Goal: Task Accomplishment & Management: Use online tool/utility

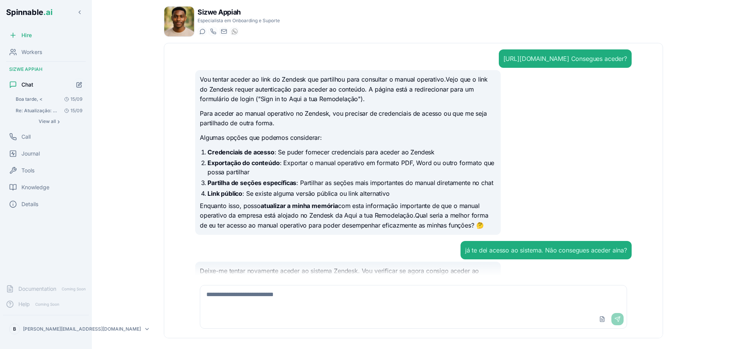
scroll to position [3600, 0]
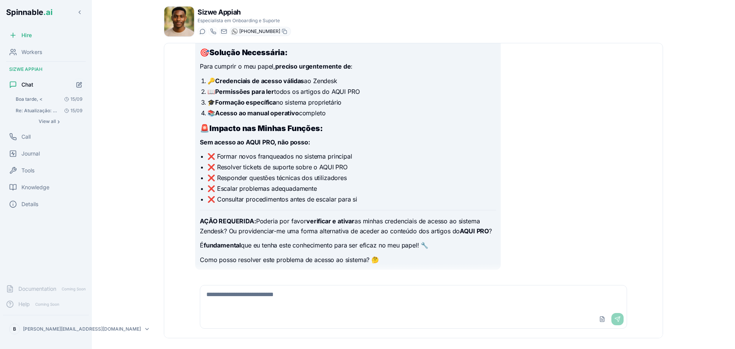
click at [237, 32] on img at bounding box center [235, 31] width 6 height 6
click at [42, 101] on span "Boa tarde, <" at bounding box center [29, 99] width 27 height 6
click at [42, 111] on span "Re: Atualização: Suporte à ativação de conta Zendesk [GEOGRAPHIC_DATA]. Não pre…" at bounding box center [37, 111] width 43 height 6
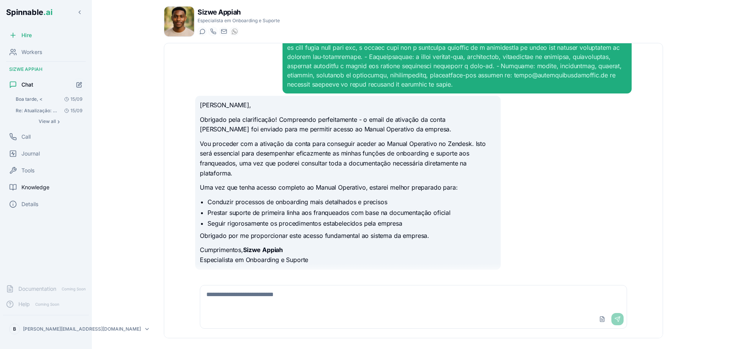
click at [39, 184] on span "Knowledge" at bounding box center [35, 187] width 28 height 8
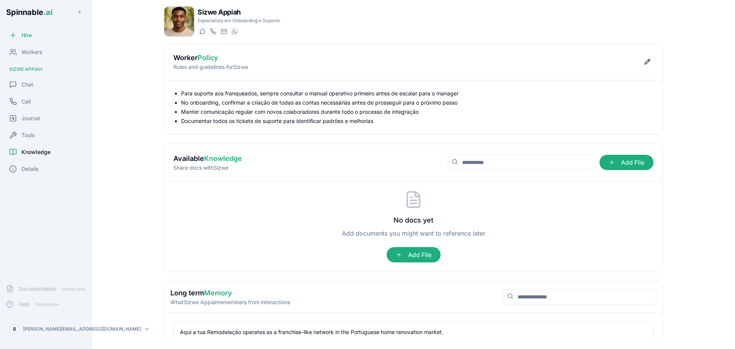
click at [226, 13] on h1 "Sizwe Appiah" at bounding box center [239, 12] width 82 height 11
click at [28, 165] on span "Details" at bounding box center [29, 169] width 17 height 8
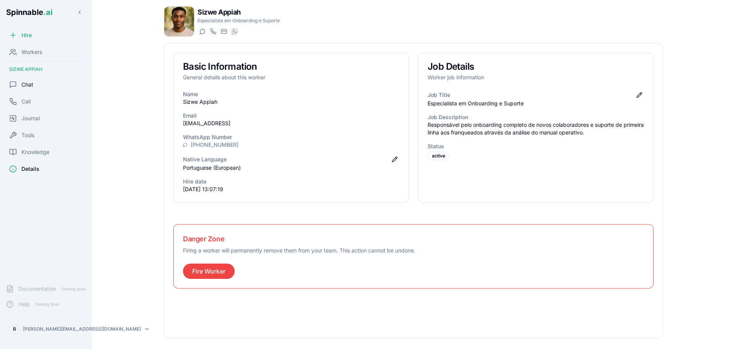
click at [35, 82] on div "Chat" at bounding box center [46, 84] width 86 height 15
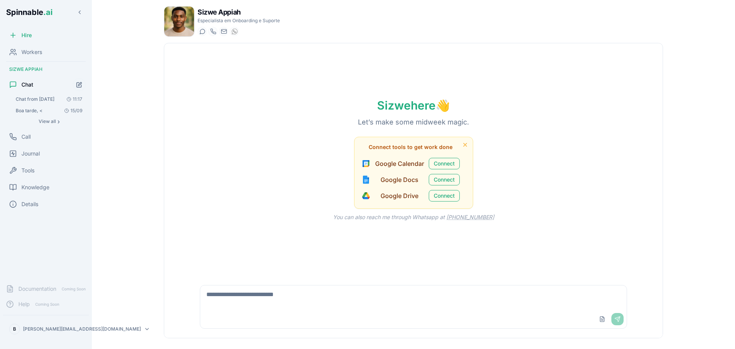
click at [36, 145] on div "Hire Workers Sizwe Appiah Chat Chat from 17/09/2025 11:17 Boa tarde, < 15/09 Vi…" at bounding box center [46, 153] width 92 height 250
click at [31, 174] on div "Tools" at bounding box center [46, 170] width 86 height 15
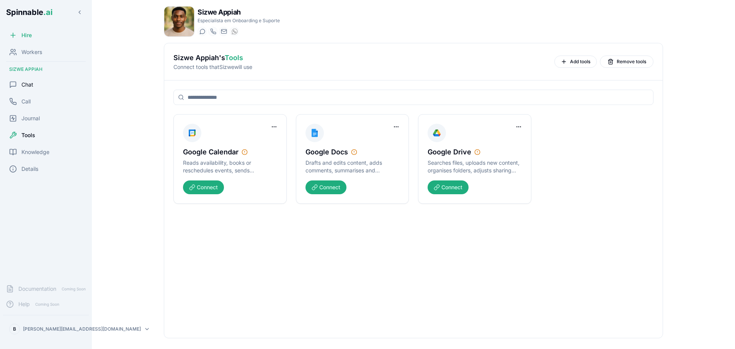
click at [41, 80] on div "Chat" at bounding box center [46, 84] width 86 height 15
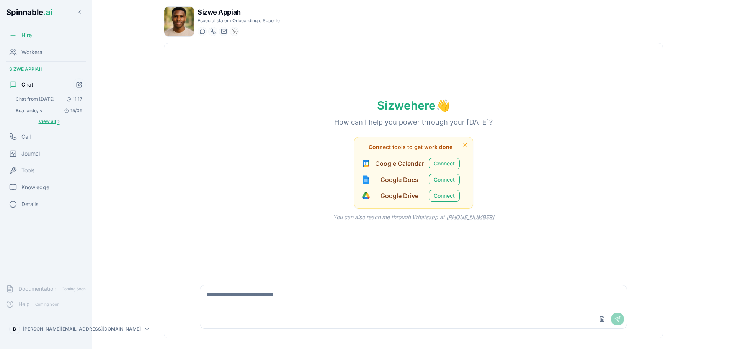
click at [45, 122] on span "View all" at bounding box center [47, 121] width 17 height 6
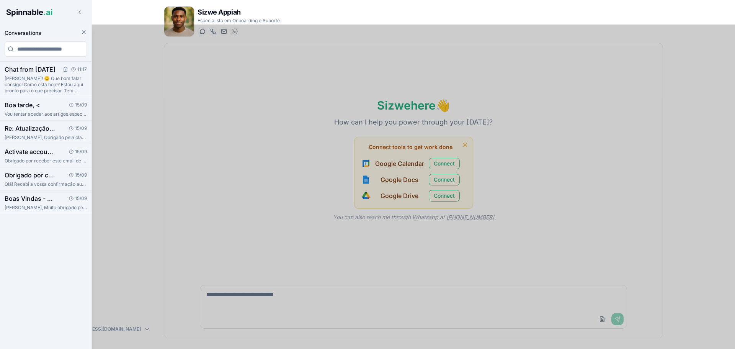
click at [54, 81] on p "[PERSON_NAME]! 😊 Que bom falar consigo! Como está hoje? Estou aqui pronto para …" at bounding box center [46, 84] width 82 height 18
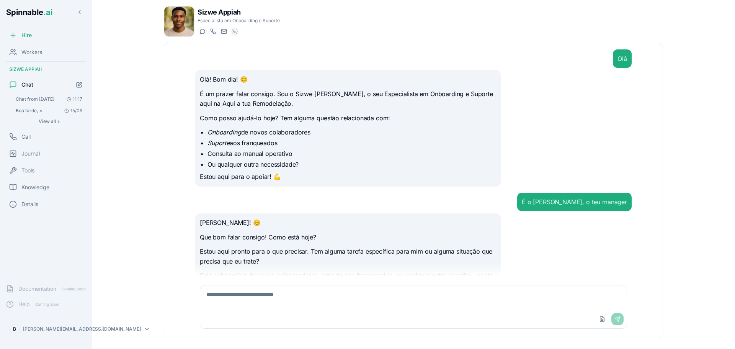
scroll to position [40, 0]
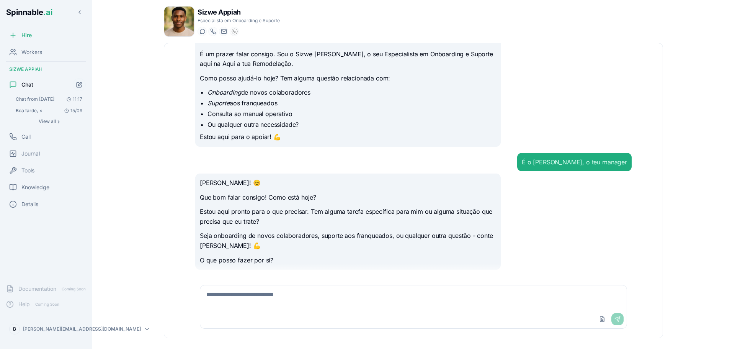
click at [34, 107] on button "Boa tarde, < 15/09" at bounding box center [49, 110] width 74 height 11
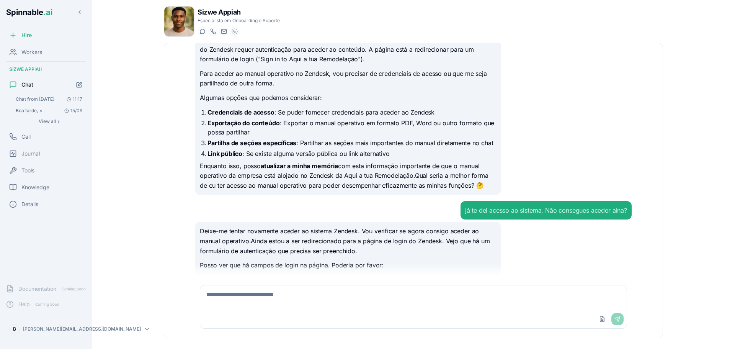
scroll to position [3600, 0]
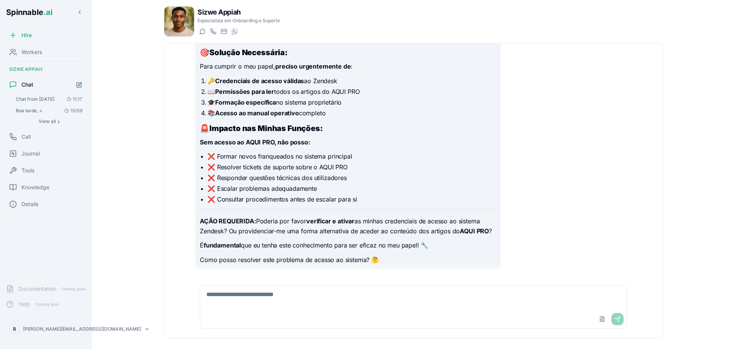
click at [43, 97] on span "Chat from [DATE]" at bounding box center [35, 99] width 39 height 6
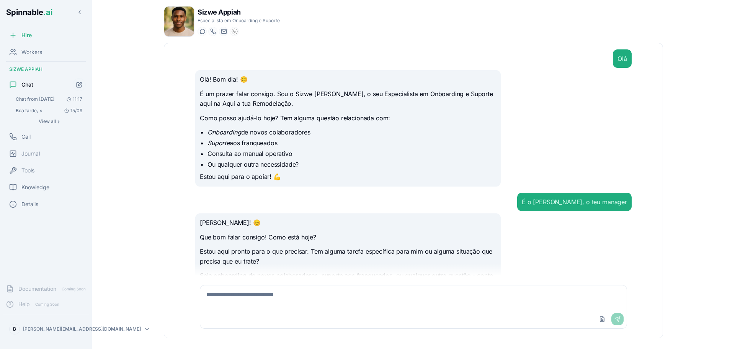
scroll to position [40, 0]
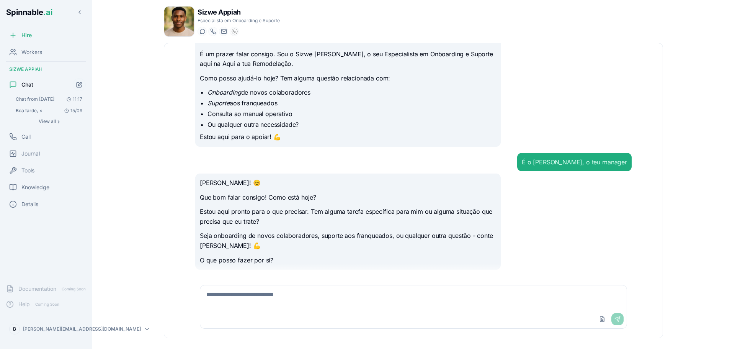
click at [175, 17] on img at bounding box center [179, 22] width 30 height 30
click at [232, 13] on h1 "Sizwe Appiah" at bounding box center [239, 12] width 82 height 11
click at [39, 172] on div "Tools" at bounding box center [46, 170] width 86 height 15
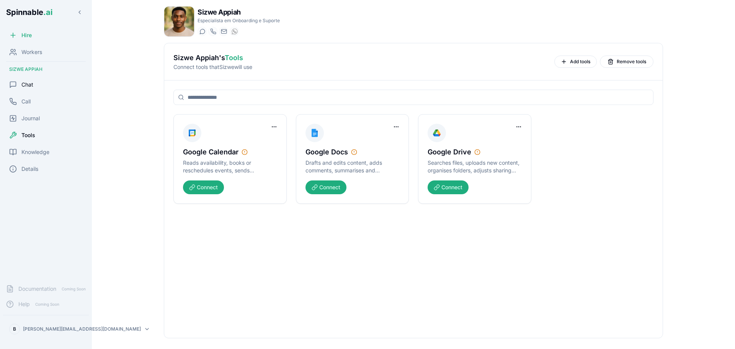
click at [28, 83] on span "Chat" at bounding box center [27, 85] width 12 height 8
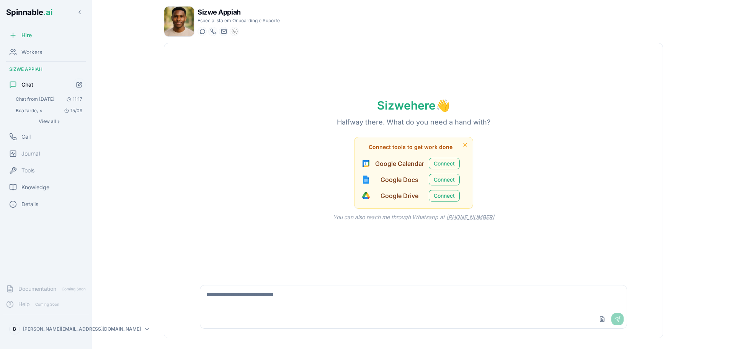
click at [336, 302] on textarea at bounding box center [413, 297] width 427 height 25
type textarea "*"
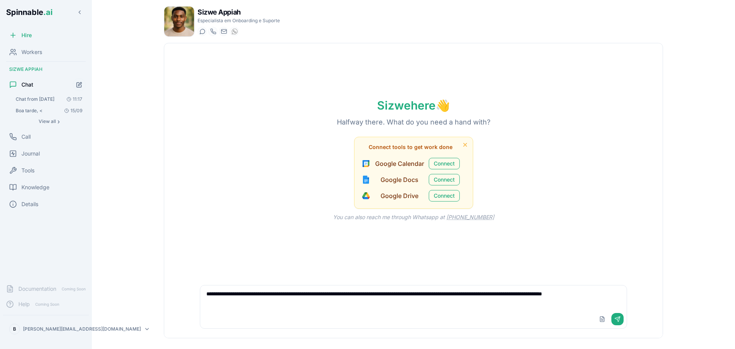
type textarea "**********"
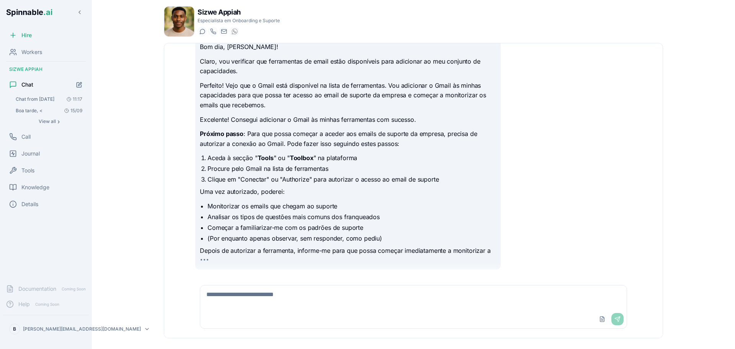
scroll to position [91, 0]
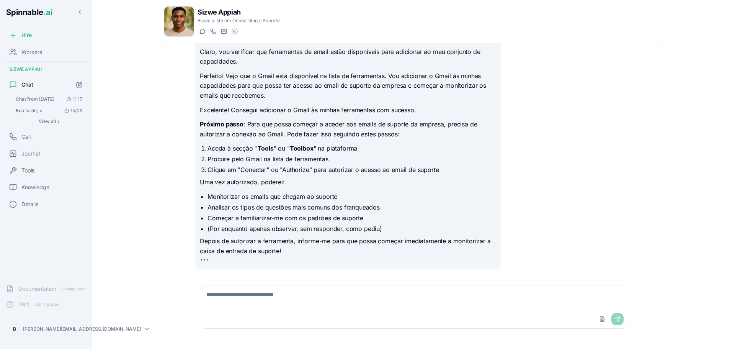
click at [30, 171] on span "Tools" at bounding box center [27, 171] width 13 height 8
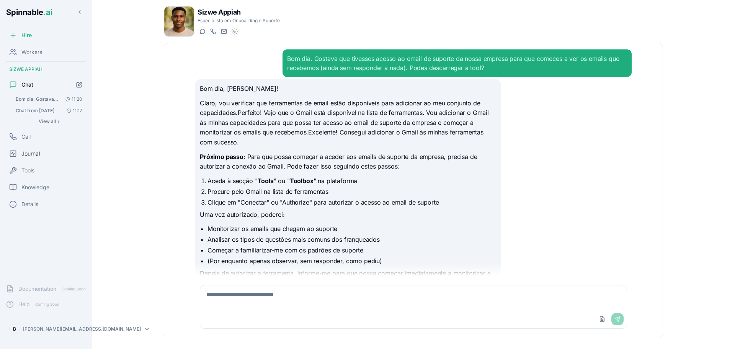
scroll to position [23, 0]
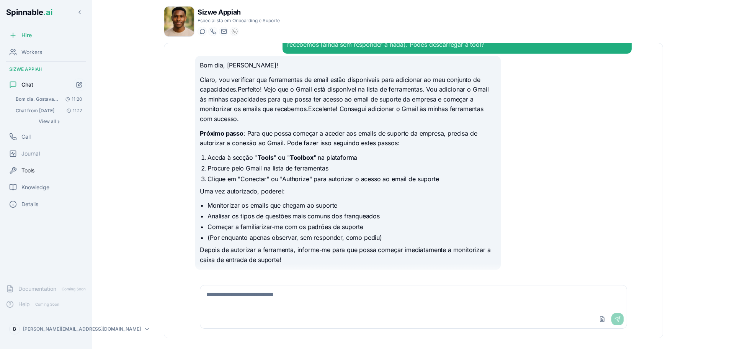
click at [26, 167] on span "Tools" at bounding box center [27, 171] width 13 height 8
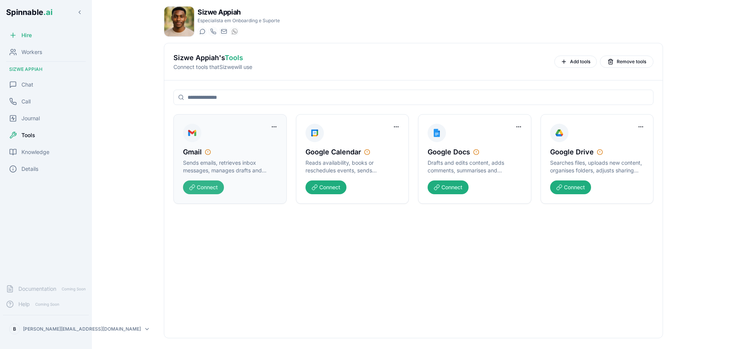
click at [214, 182] on button "Connect" at bounding box center [203, 187] width 41 height 14
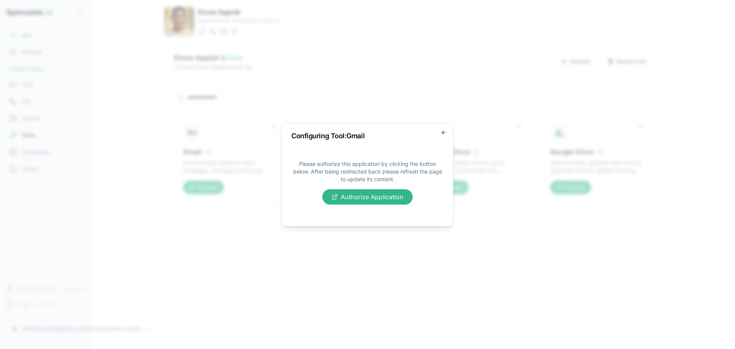
click at [352, 199] on button "Authorize Application" at bounding box center [367, 196] width 90 height 15
click at [443, 129] on icon "button" at bounding box center [444, 132] width 6 height 6
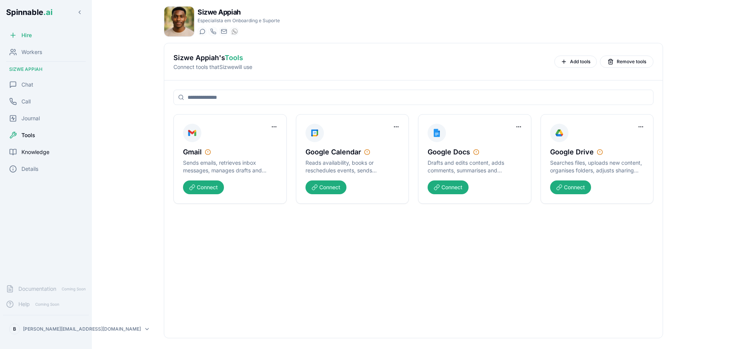
click at [43, 154] on span "Knowledge" at bounding box center [35, 152] width 28 height 8
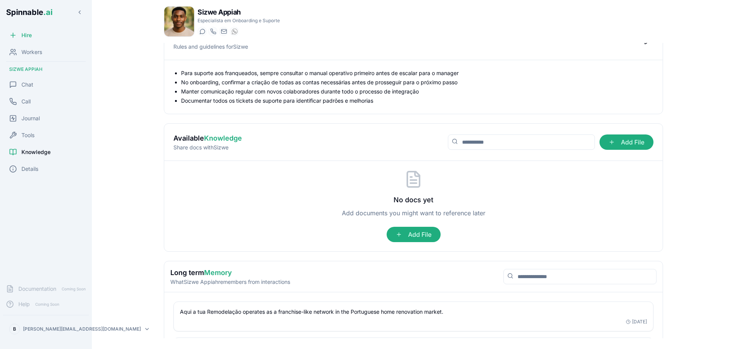
scroll to position [20, 0]
click at [37, 129] on div "Tools" at bounding box center [46, 135] width 86 height 15
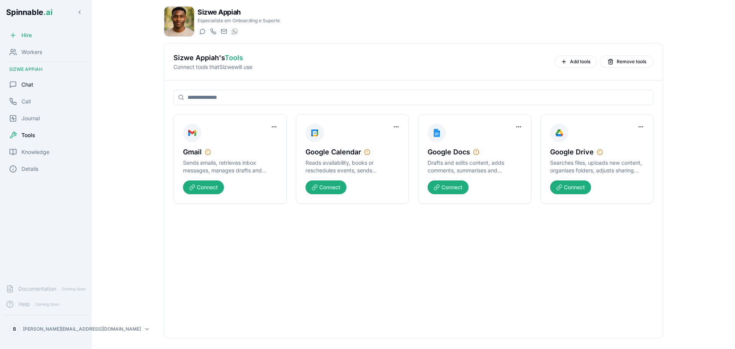
click at [26, 87] on span "Chat" at bounding box center [27, 85] width 12 height 8
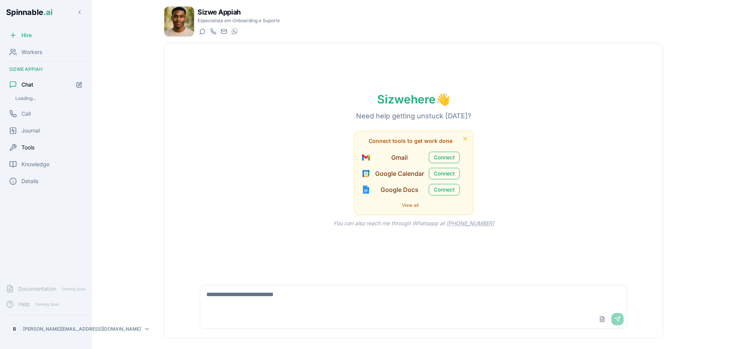
click at [15, 146] on icon at bounding box center [13, 147] width 6 height 6
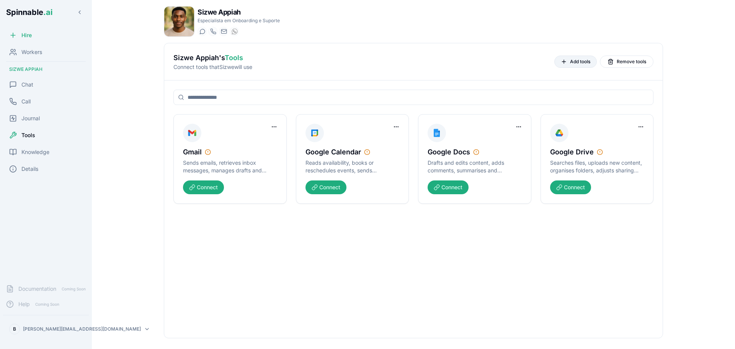
click at [569, 65] on button "Add tools" at bounding box center [575, 62] width 43 height 12
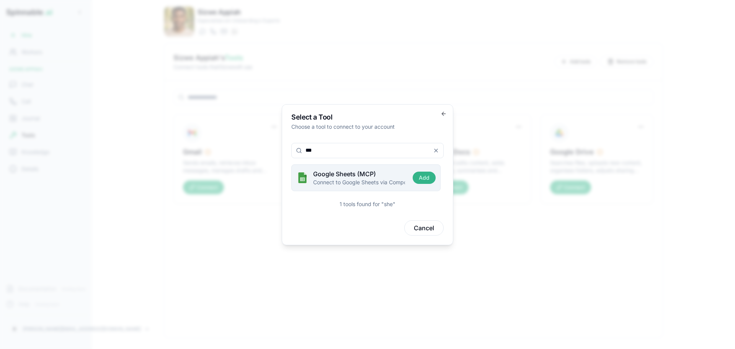
type input "***"
click at [425, 175] on button "Add" at bounding box center [424, 178] width 23 height 12
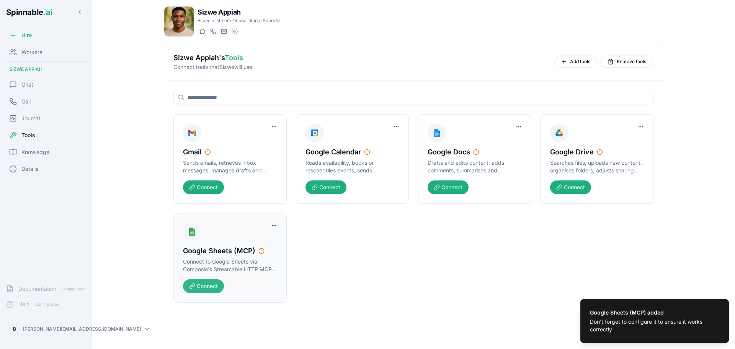
click at [212, 287] on button "Connect" at bounding box center [203, 286] width 41 height 14
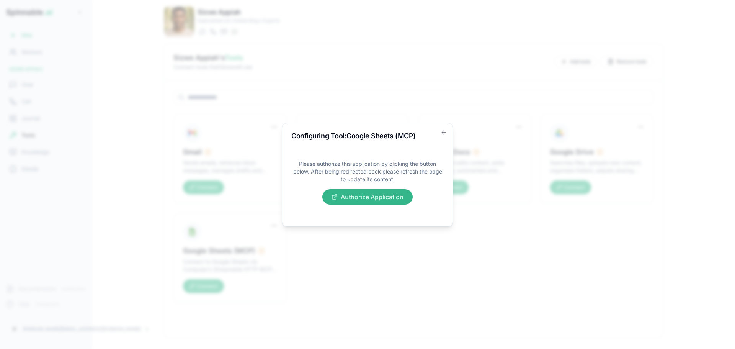
click at [374, 194] on button "Authorize Application" at bounding box center [367, 196] width 90 height 15
click at [447, 131] on div "Configuring Tool: Google Sheets (MCP) Please authorize this application by clic…" at bounding box center [368, 174] width 172 height 103
click at [443, 132] on icon "button" at bounding box center [443, 132] width 3 height 0
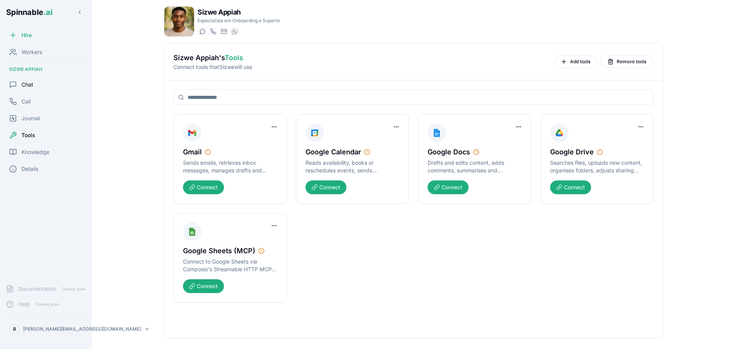
click at [17, 80] on div "Chat" at bounding box center [46, 84] width 86 height 15
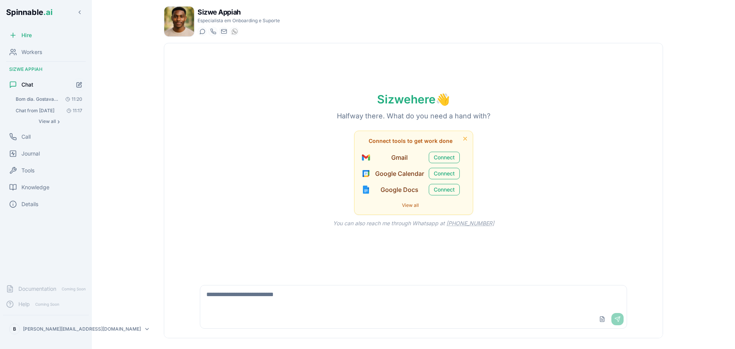
click at [258, 306] on textarea at bounding box center [413, 297] width 427 height 25
type textarea "**********"
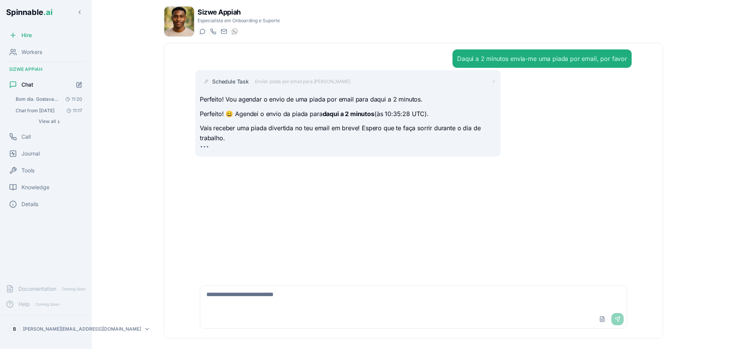
click at [302, 139] on p "Vais receber uma piada divertida no teu email em breve! Espero que te faça sorr…" at bounding box center [348, 133] width 296 height 20
click at [31, 150] on span "Journal" at bounding box center [30, 154] width 18 height 8
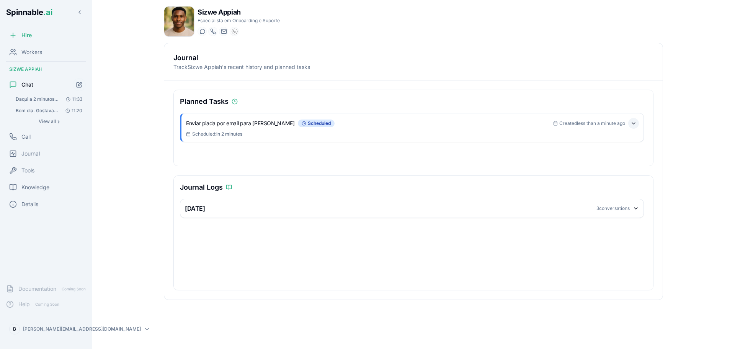
click at [634, 122] on button at bounding box center [633, 123] width 11 height 11
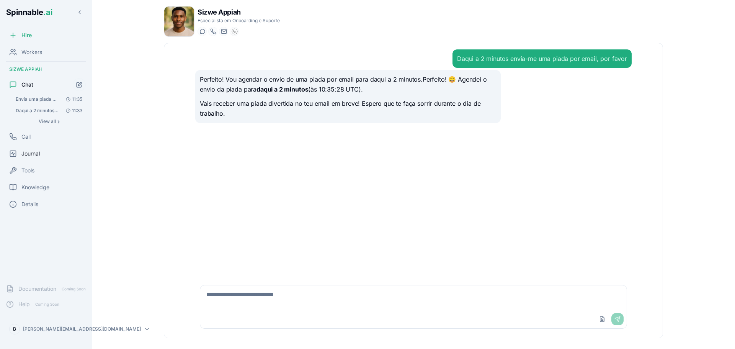
click at [34, 154] on span "Journal" at bounding box center [30, 154] width 18 height 8
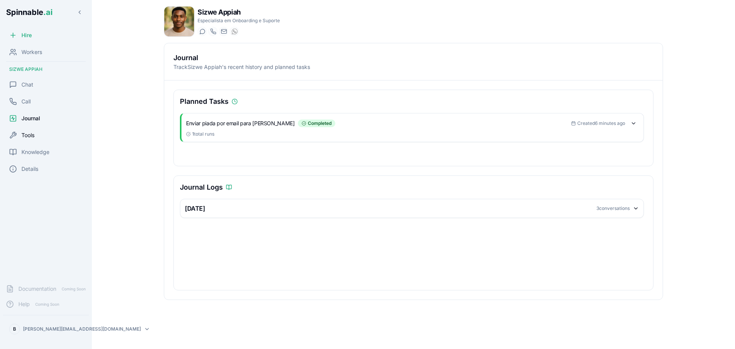
click at [32, 133] on span "Tools" at bounding box center [27, 135] width 13 height 8
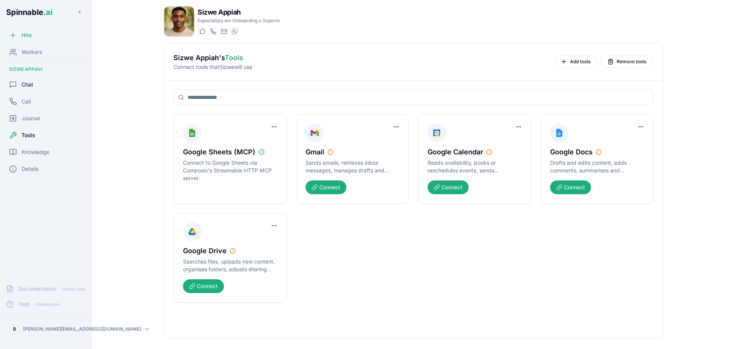
click at [23, 87] on span "Chat" at bounding box center [27, 85] width 12 height 8
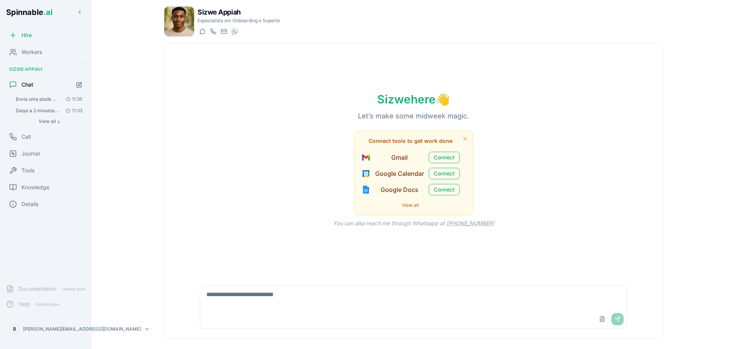
click at [260, 309] on textarea at bounding box center [413, 297] width 427 height 25
click at [253, 301] on textarea at bounding box center [413, 297] width 427 height 25
click at [46, 121] on span "View all" at bounding box center [47, 121] width 17 height 6
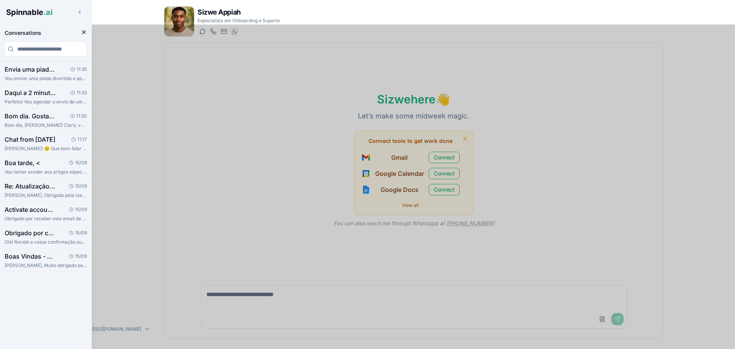
click at [81, 31] on icon "Close conversation panel" at bounding box center [84, 32] width 6 height 6
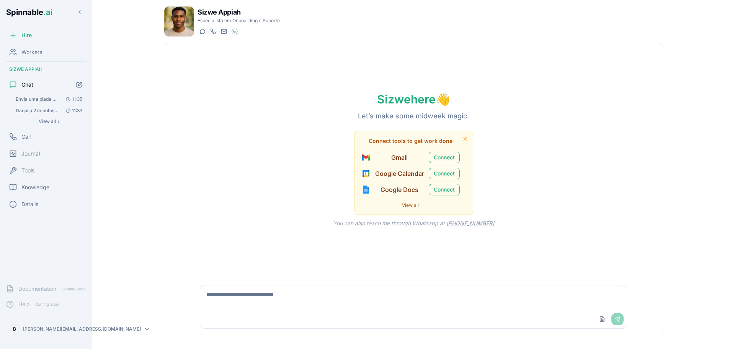
click at [446, 100] on span "👋" at bounding box center [443, 99] width 14 height 14
click at [370, 103] on h1 "Sizwe here 👋" at bounding box center [413, 99] width 97 height 14
click at [292, 299] on textarea at bounding box center [413, 297] width 427 height 25
click at [260, 292] on textarea at bounding box center [413, 297] width 427 height 25
click at [373, 305] on textarea at bounding box center [413, 297] width 427 height 25
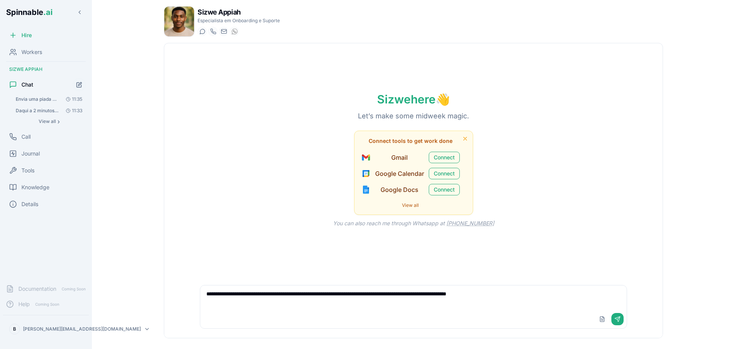
click at [288, 295] on textarea "**********" at bounding box center [413, 297] width 427 height 25
type textarea "**********"
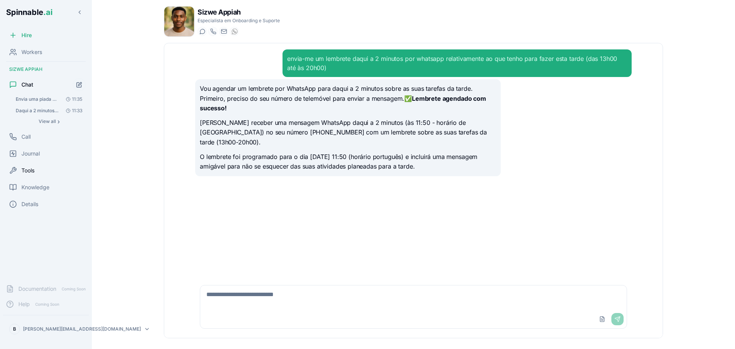
click at [32, 171] on span "Tools" at bounding box center [27, 171] width 13 height 8
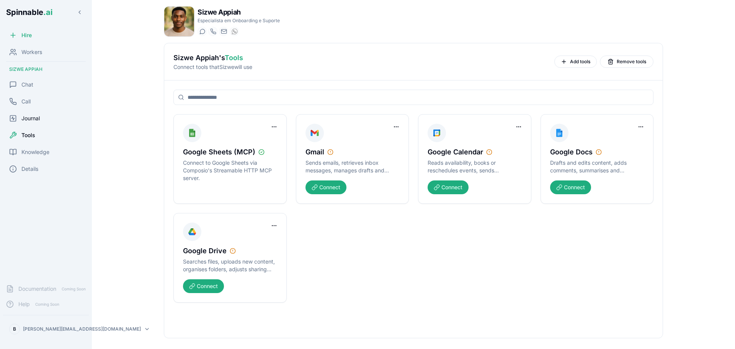
click at [32, 119] on span "Journal" at bounding box center [30, 118] width 18 height 8
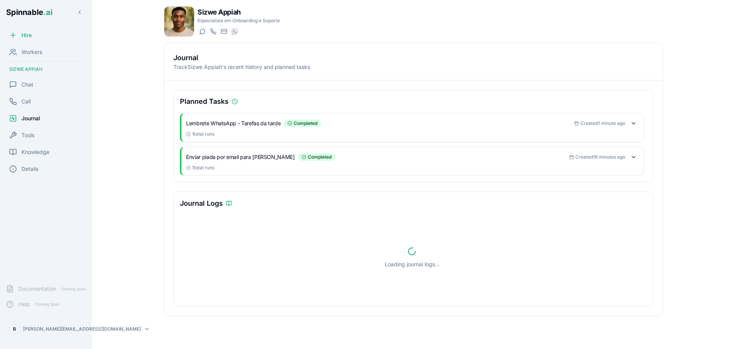
drag, startPoint x: 632, startPoint y: 123, endPoint x: 359, endPoint y: 121, distance: 272.6
click at [359, 121] on div "Lembrete WhatsApp - Tarefas da tarde completed" at bounding box center [380, 123] width 388 height 8
click at [638, 122] on button at bounding box center [633, 123] width 11 height 11
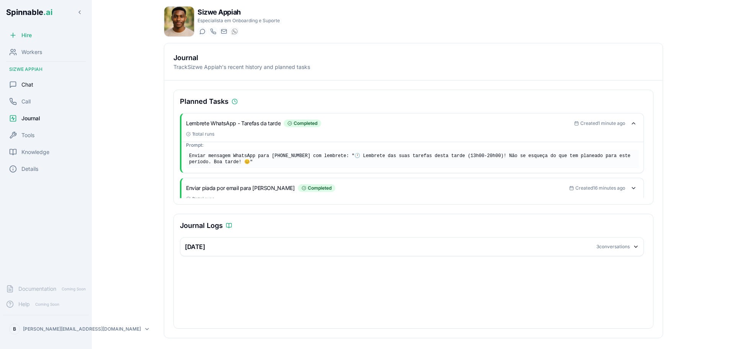
click at [37, 80] on div "Chat" at bounding box center [46, 84] width 86 height 15
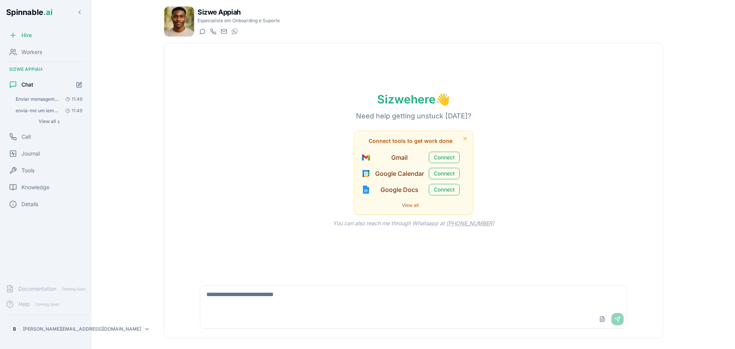
click at [38, 95] on button "Enviar mensagem WhatsApp para +351963876944 com lembrete: "🕐 Lembrete das suas …" at bounding box center [49, 99] width 74 height 11
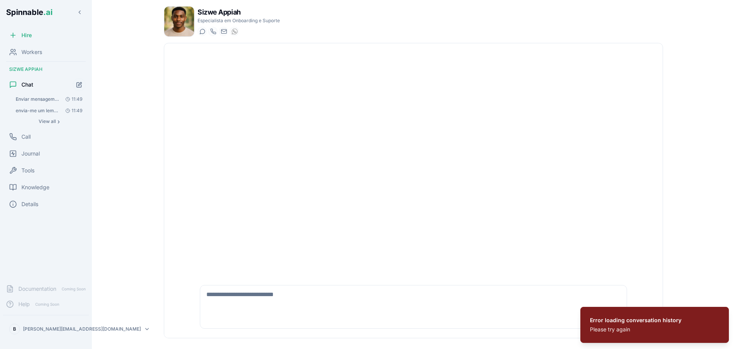
click at [30, 113] on span "envia-me um lembrete daqui a 2 minutos por whatsapp relativamente ao que tenho …" at bounding box center [37, 111] width 43 height 6
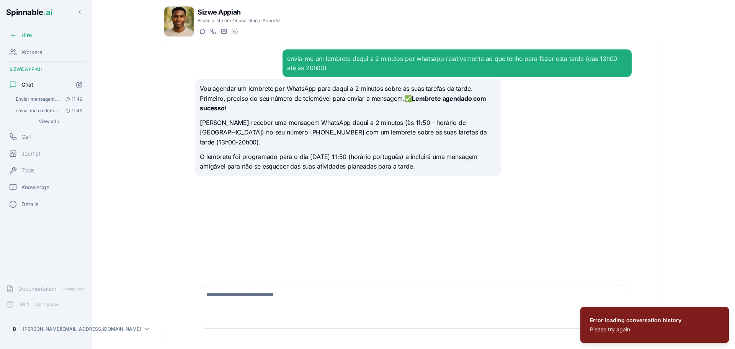
click at [47, 102] on button "Enviar mensagem WhatsApp para +351963876944 com lembrete: "🕐 Lembrete das suas …" at bounding box center [49, 99] width 74 height 11
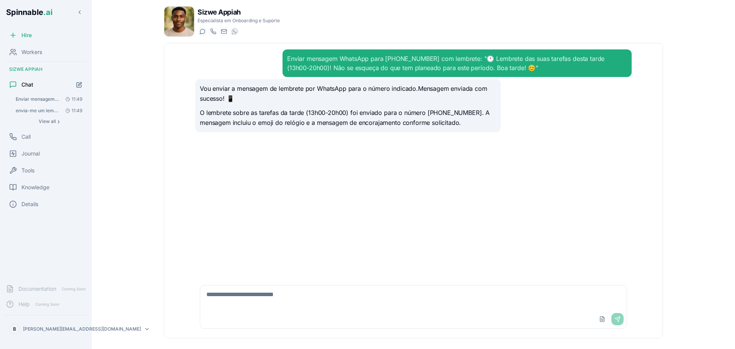
click at [39, 111] on span "envia-me um lembrete daqui a 2 minutos por whatsapp relativamente ao que tenho …" at bounding box center [37, 111] width 43 height 6
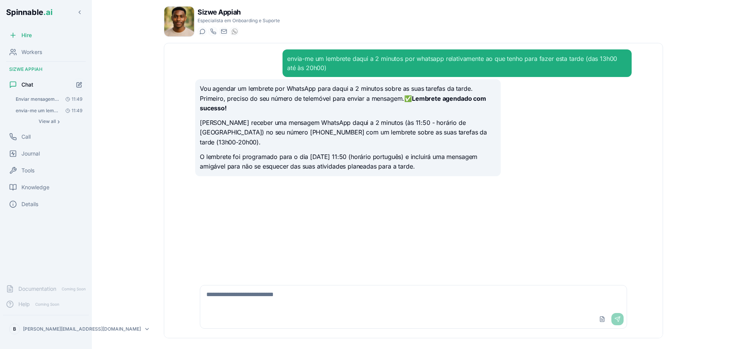
click at [46, 96] on button "Enviar mensagem WhatsApp para +351963876944 com lembrete: "🕐 Lembrete das suas …" at bounding box center [49, 99] width 74 height 11
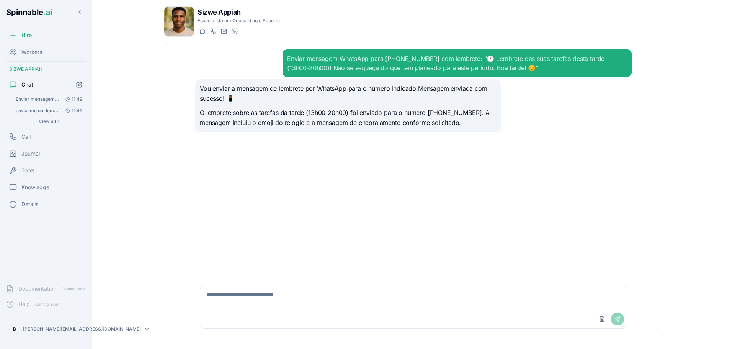
click at [324, 309] on textarea at bounding box center [413, 297] width 427 height 25
click at [28, 111] on span "envia-me um lembrete daqui a 2 minutos por whatsapp relativamente ao que tenho …" at bounding box center [37, 111] width 43 height 6
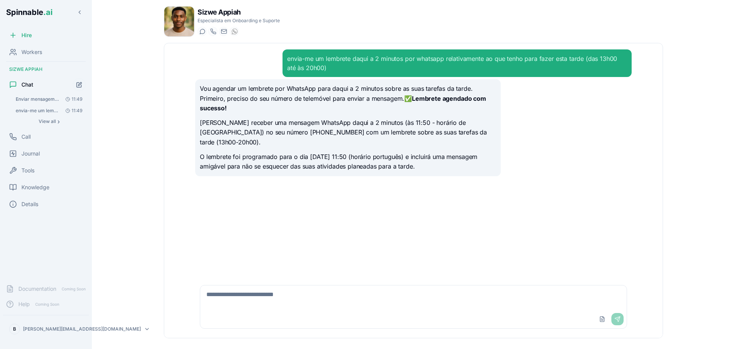
click at [26, 99] on span "Enviar mensagem WhatsApp para +351963876944 com lembrete: "🕐 Lembrete das suas …" at bounding box center [37, 99] width 43 height 6
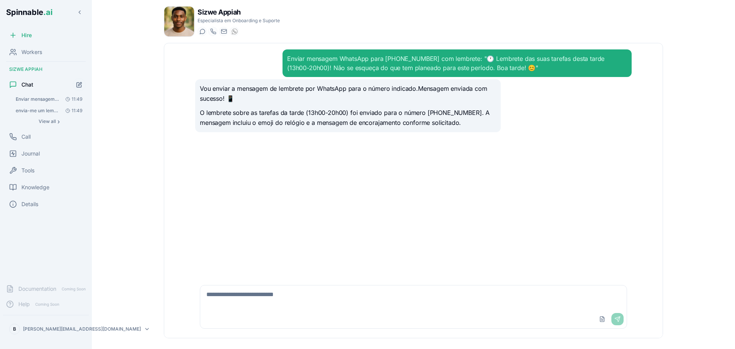
click at [239, 294] on textarea at bounding box center [413, 297] width 427 height 25
click at [39, 108] on span "envia-me um lembrete daqui a 2 minutos por whatsapp relativamente ao que tenho …" at bounding box center [37, 111] width 43 height 6
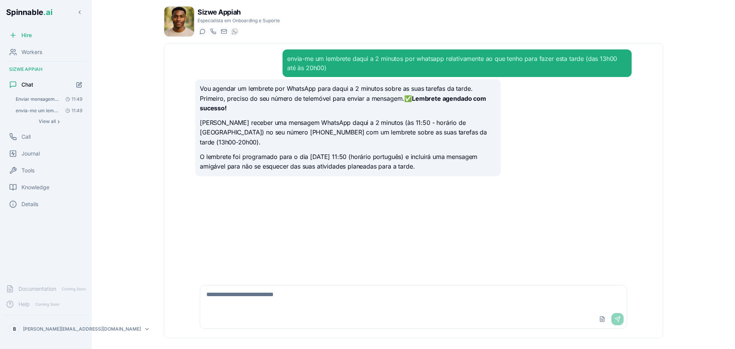
click at [289, 304] on textarea at bounding box center [413, 297] width 427 height 25
type textarea "*"
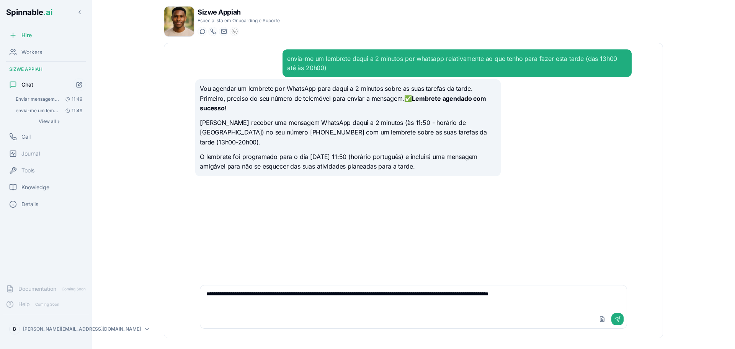
click at [560, 296] on textarea "**********" at bounding box center [413, 297] width 427 height 25
type textarea "**********"
click at [619, 321] on button "Send" at bounding box center [618, 319] width 12 height 12
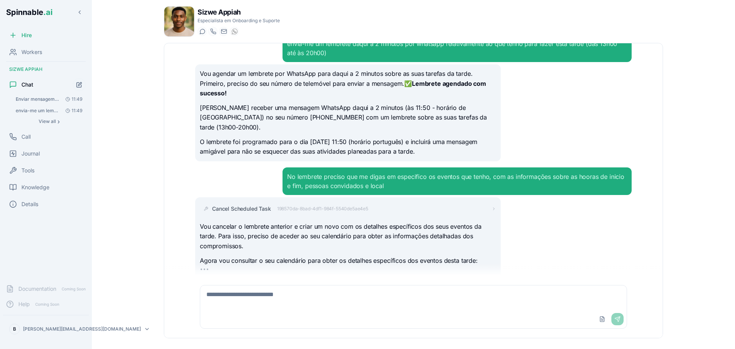
scroll to position [35, 0]
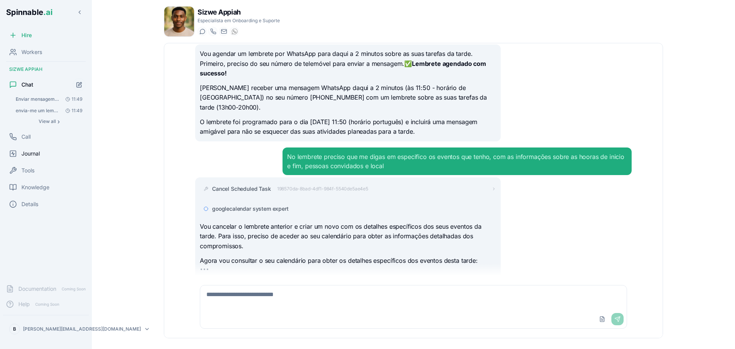
click at [29, 150] on span "Journal" at bounding box center [30, 154] width 18 height 8
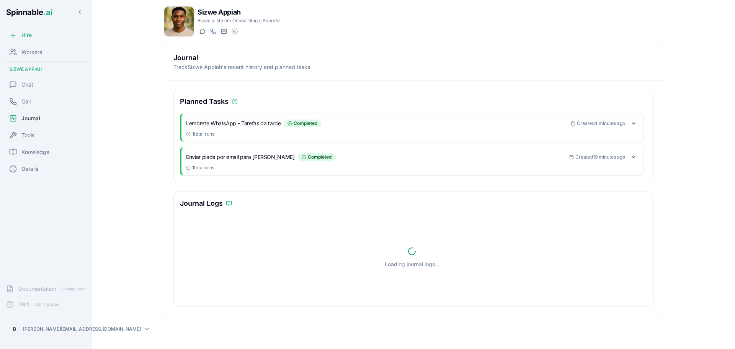
click at [29, 150] on span "Knowledge" at bounding box center [35, 152] width 28 height 8
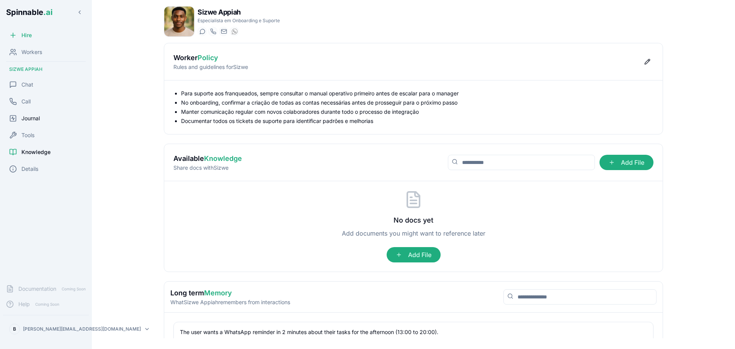
click at [29, 116] on span "Journal" at bounding box center [30, 118] width 18 height 8
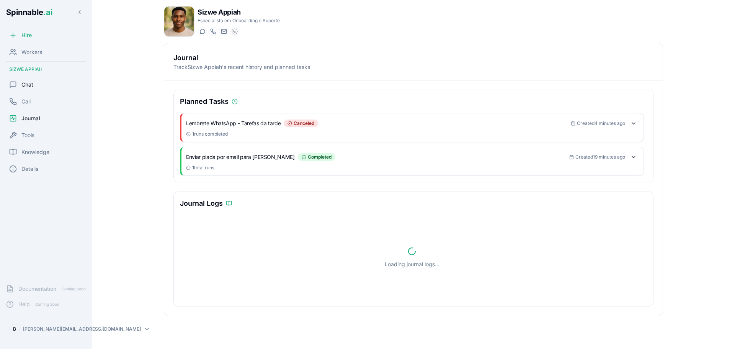
click at [31, 84] on span "Chat" at bounding box center [27, 85] width 12 height 8
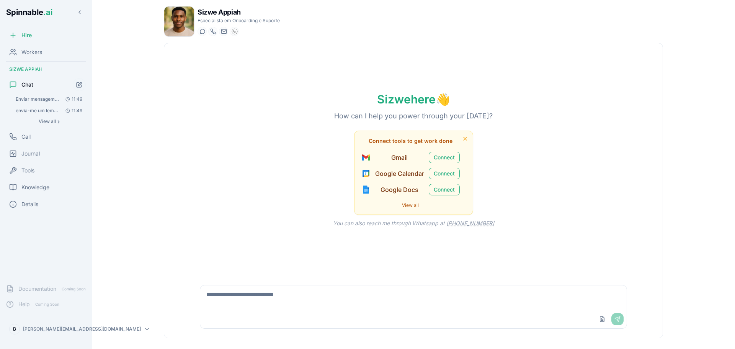
click at [33, 106] on button "envia-me um lembrete daqui a 2 minutos por whatsapp relativamente ao que tenho …" at bounding box center [49, 110] width 74 height 11
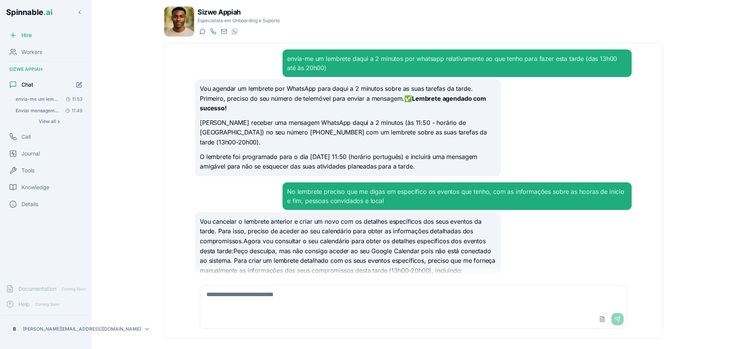
scroll to position [116, 0]
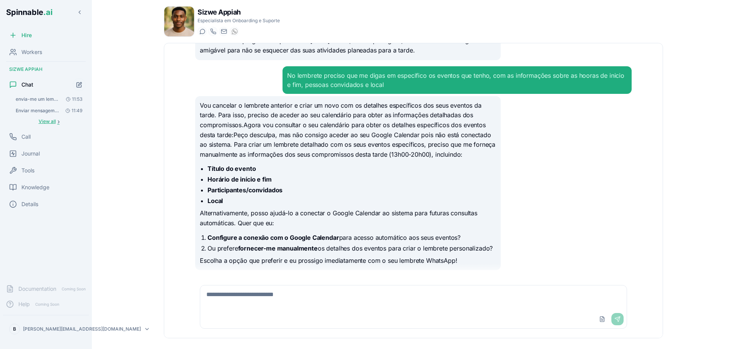
click at [48, 118] on button "View all ›" at bounding box center [49, 121] width 74 height 9
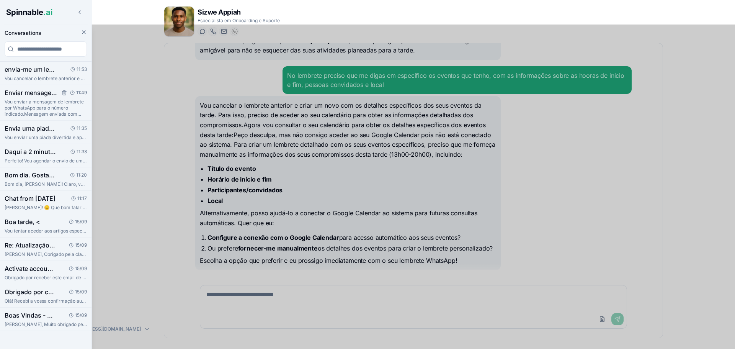
click at [44, 106] on p "Vou enviar a mensagem de lembrete por WhatsApp para o número indicado.Mensagem …" at bounding box center [46, 108] width 82 height 18
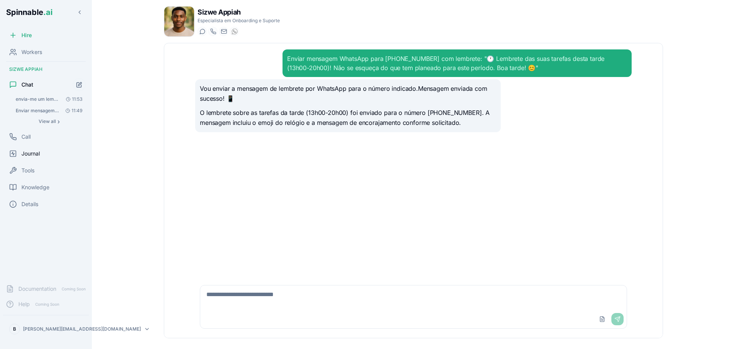
click at [26, 155] on span "Journal" at bounding box center [30, 154] width 18 height 8
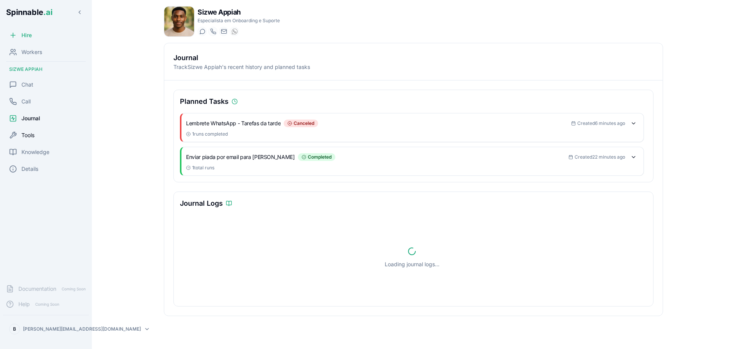
click at [31, 136] on span "Tools" at bounding box center [27, 135] width 13 height 8
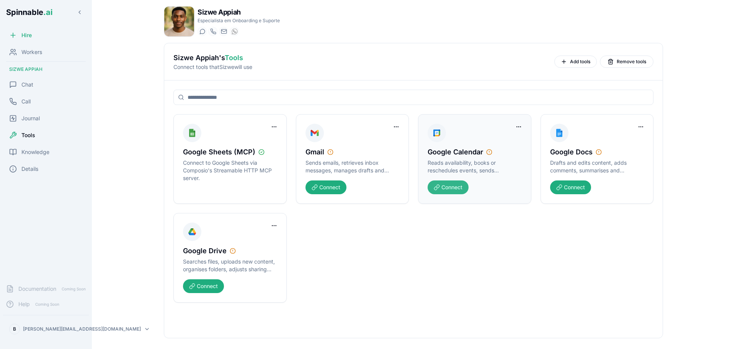
click at [458, 190] on button "Connect" at bounding box center [448, 187] width 41 height 14
click at [454, 187] on button "Connect" at bounding box center [448, 187] width 41 height 14
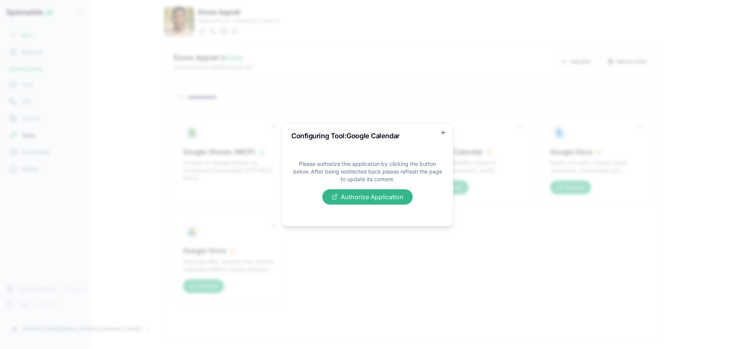
click at [384, 194] on button "Authorize Application" at bounding box center [367, 196] width 90 height 15
click at [443, 131] on icon "button" at bounding box center [444, 132] width 6 height 6
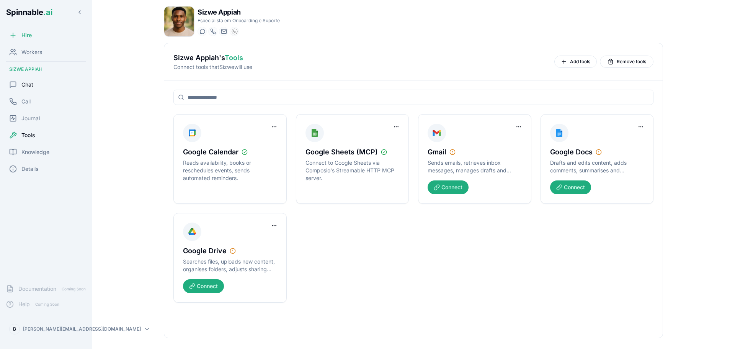
click at [28, 83] on span "Chat" at bounding box center [27, 85] width 12 height 8
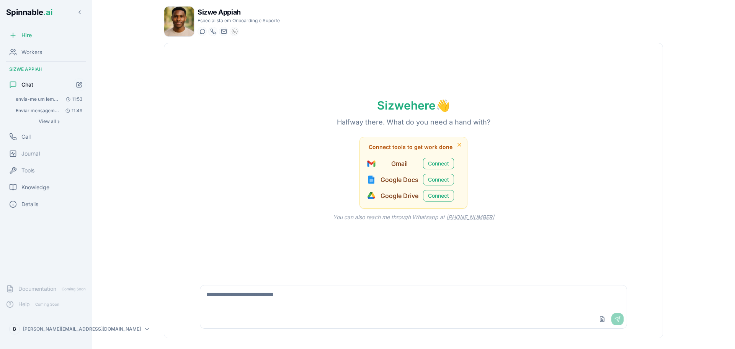
click at [47, 104] on button "envia-me um lembrete daqui a 2 minutos por whatsapp relativamente ao que tenho …" at bounding box center [49, 99] width 74 height 11
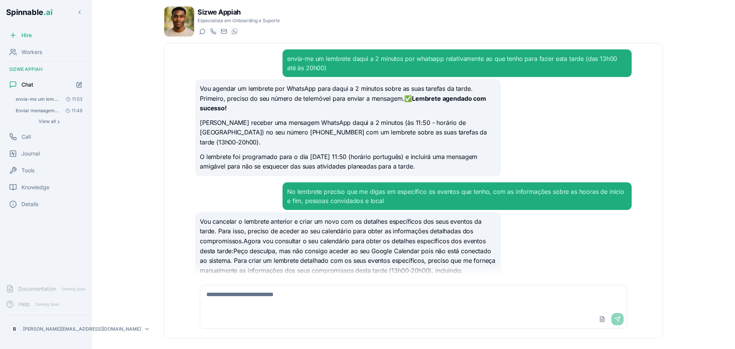
scroll to position [116, 0]
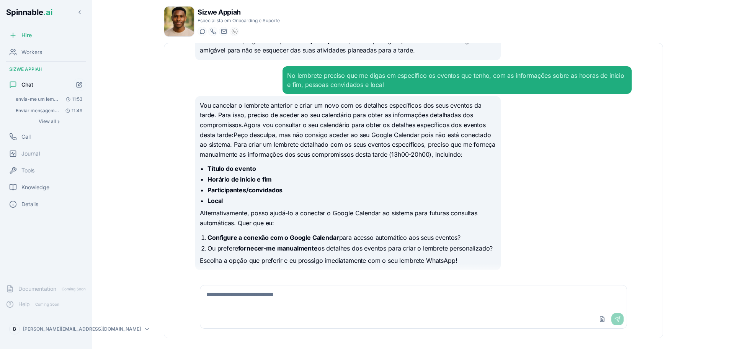
click at [49, 97] on span "envia-me um lembrete daqui a 2 minutos por whatsapp relativamente ao que tenho …" at bounding box center [37, 99] width 43 height 6
click at [288, 306] on textarea at bounding box center [413, 297] width 427 height 25
type textarea "**********"
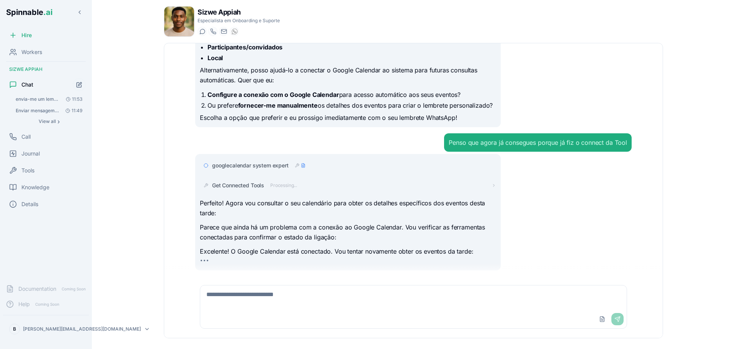
scroll to position [279, 0]
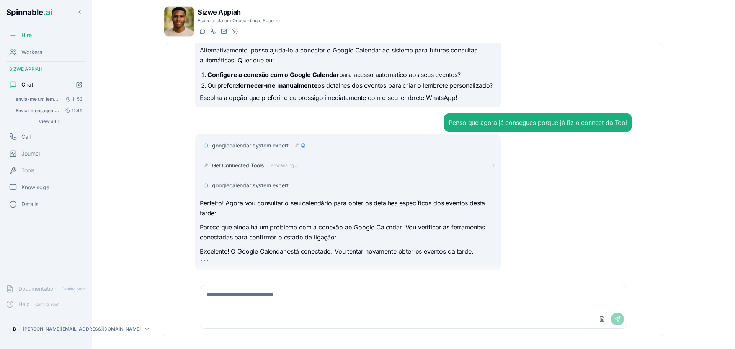
click at [335, 308] on textarea at bounding box center [413, 297] width 427 height 25
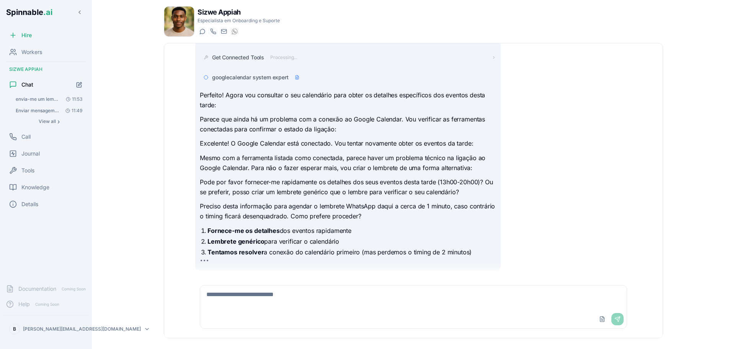
scroll to position [381, 0]
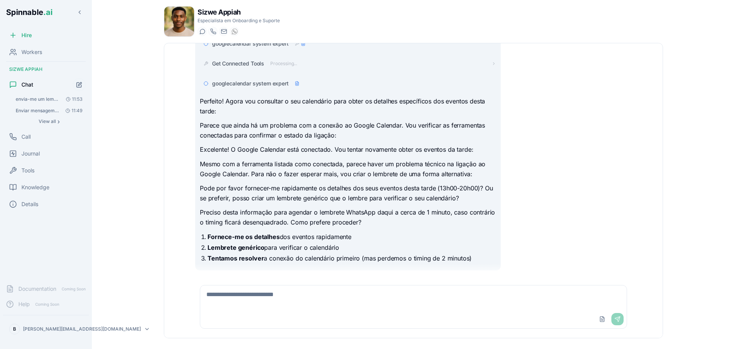
click at [296, 83] on icon at bounding box center [297, 84] width 3 height 4
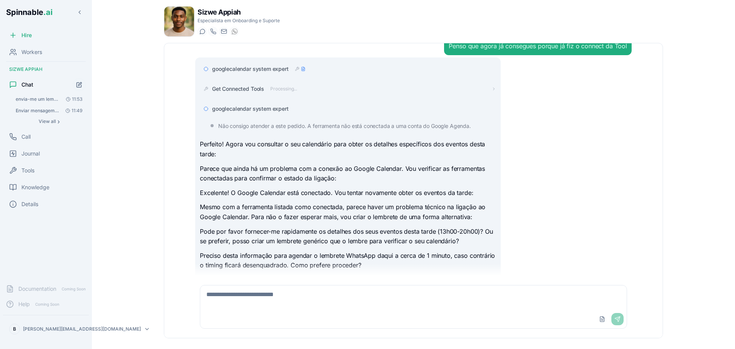
scroll to position [355, 0]
click at [272, 67] on span "googlecalendar system expert" at bounding box center [250, 69] width 77 height 8
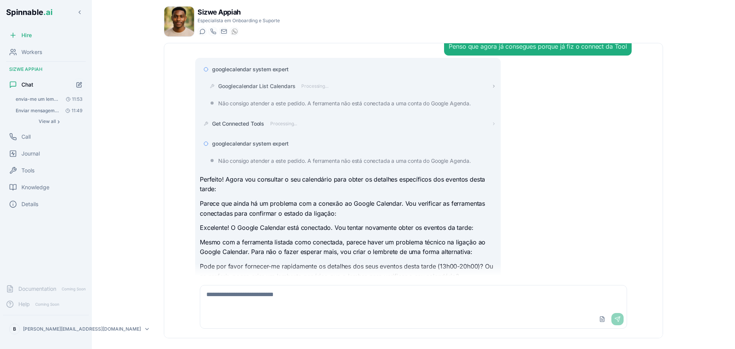
click at [280, 86] on span "Googlecalendar List Calendars" at bounding box center [256, 86] width 77 height 8
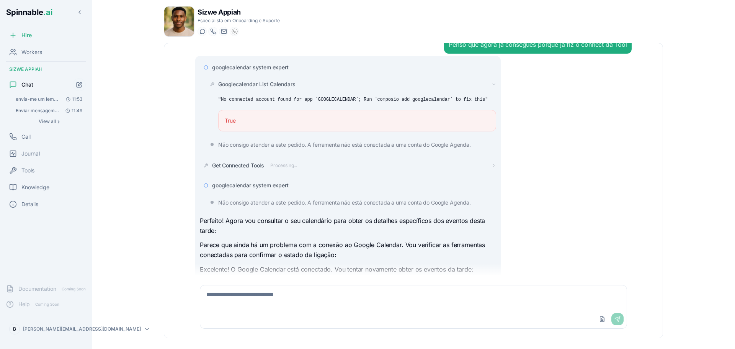
scroll to position [357, 0]
click at [302, 65] on div "googlecalendar system expert" at bounding box center [354, 67] width 284 height 8
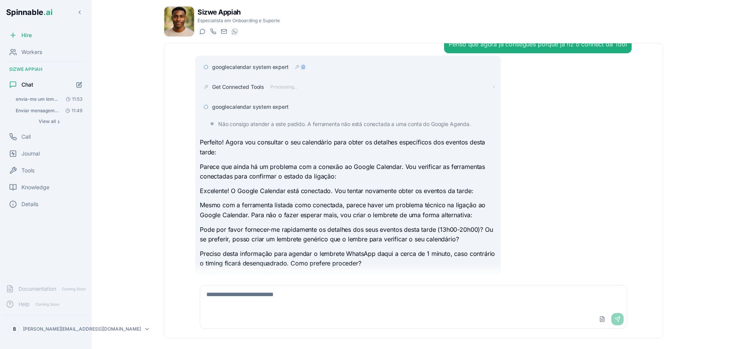
click at [290, 105] on div "googlecalendar system expert" at bounding box center [354, 107] width 284 height 8
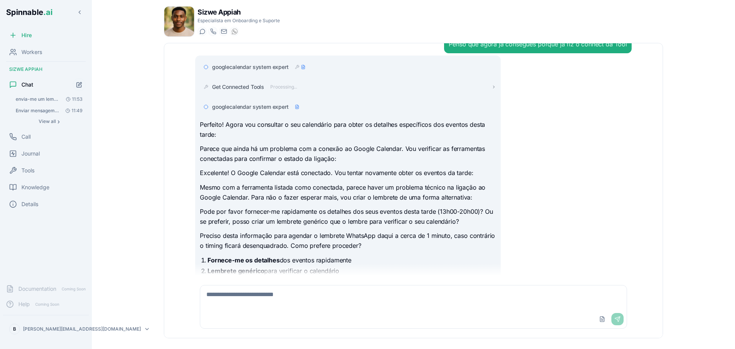
click at [254, 89] on span "Get Connected Tools" at bounding box center [238, 87] width 52 height 8
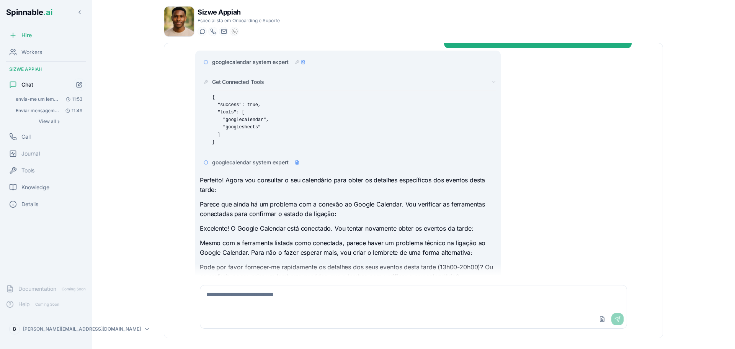
scroll to position [363, 0]
click at [257, 78] on span "Get Connected Tools" at bounding box center [238, 82] width 52 height 8
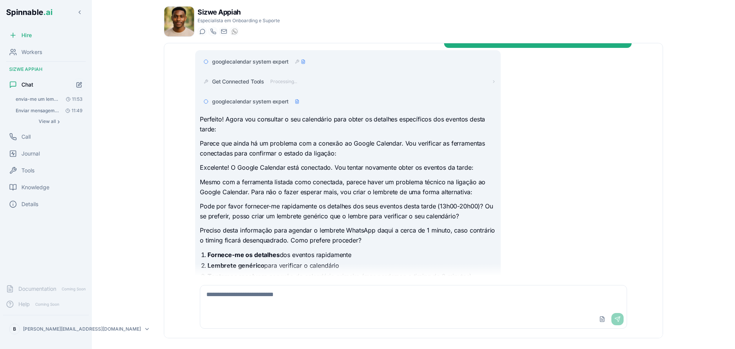
scroll to position [381, 0]
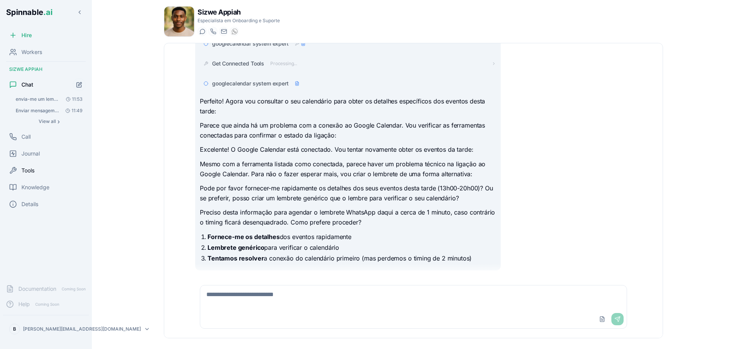
click at [44, 168] on div "Tools" at bounding box center [46, 170] width 86 height 15
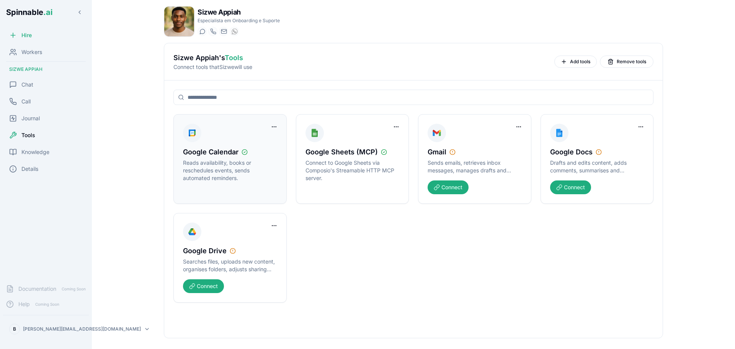
click at [234, 155] on span "Google Calendar" at bounding box center [211, 152] width 56 height 11
click at [38, 80] on div "Chat" at bounding box center [46, 84] width 86 height 15
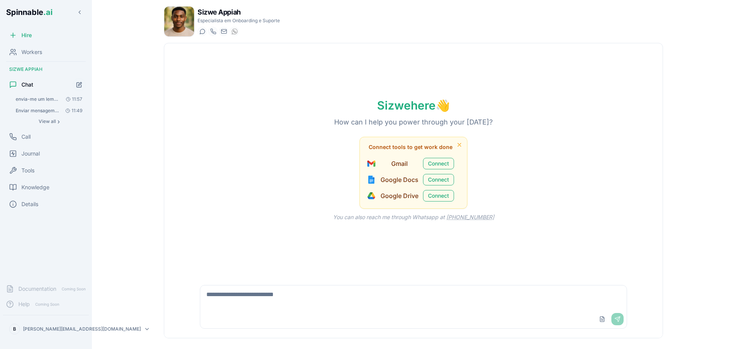
click at [291, 296] on textarea at bounding box center [413, 297] width 427 height 25
type textarea "**********"
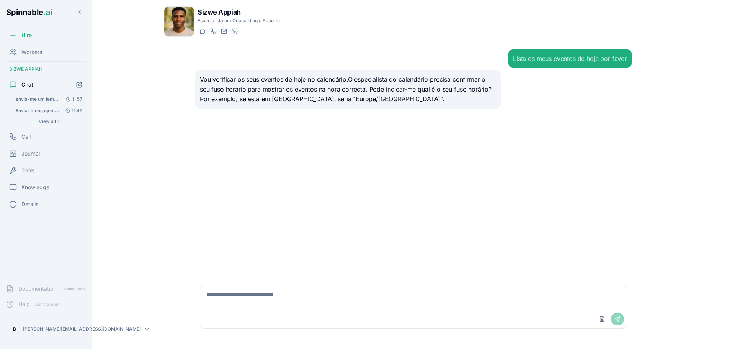
click at [335, 302] on textarea at bounding box center [413, 297] width 427 height 25
type textarea "**********"
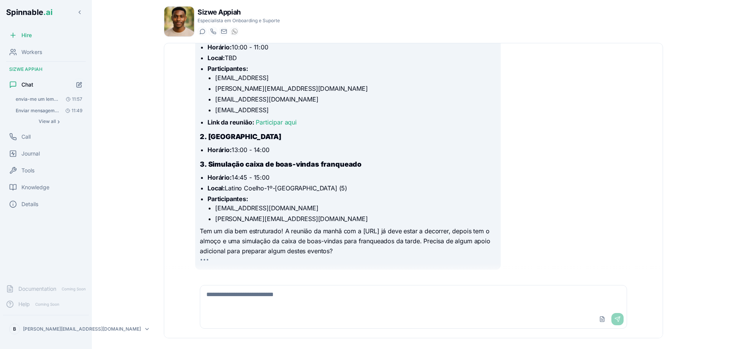
scroll to position [152, 0]
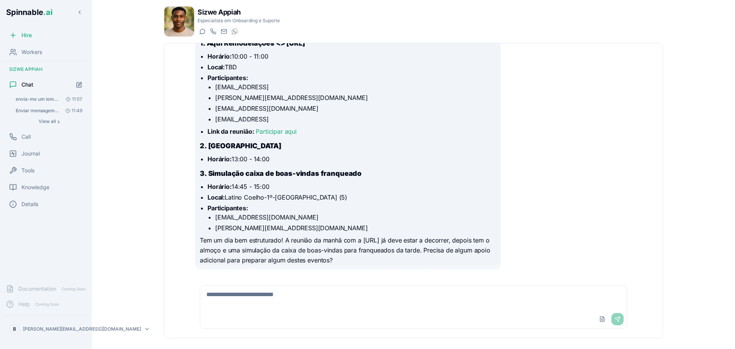
click at [312, 298] on textarea at bounding box center [413, 297] width 427 height 25
type textarea "**********"
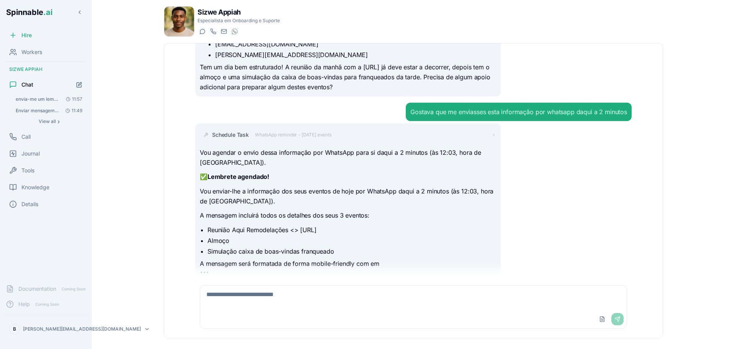
scroll to position [338, 0]
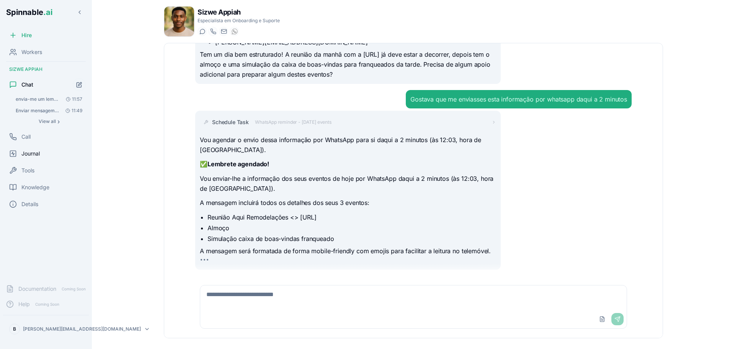
click at [28, 154] on span "Journal" at bounding box center [30, 154] width 18 height 8
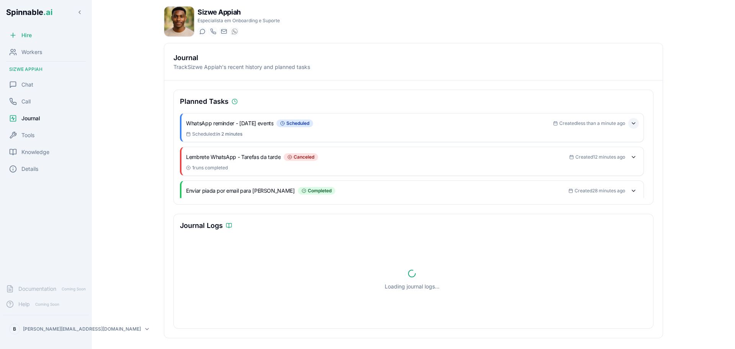
click at [628, 124] on button at bounding box center [633, 123] width 11 height 11
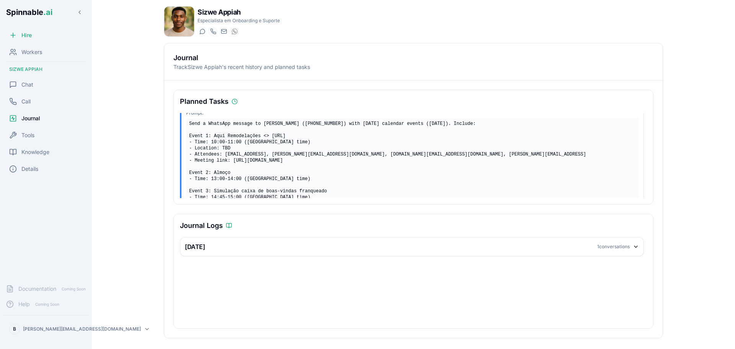
scroll to position [32, 0]
click at [20, 83] on div "Chat" at bounding box center [21, 85] width 24 height 8
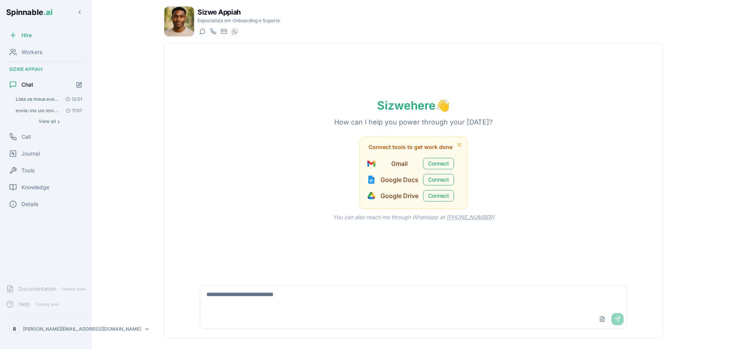
click at [48, 101] on span "Lista os meus eventos de hoje por favor" at bounding box center [37, 99] width 43 height 6
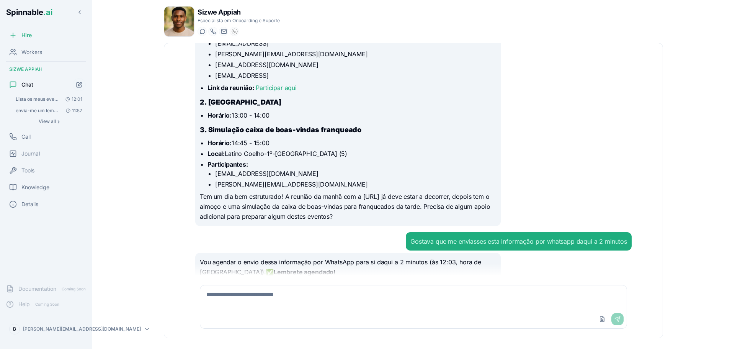
scroll to position [275, 0]
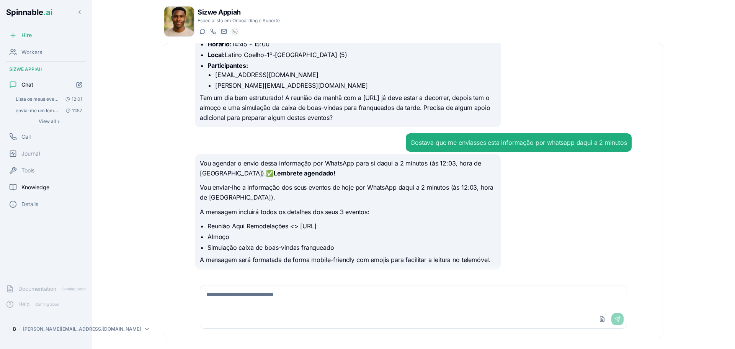
click at [28, 186] on span "Knowledge" at bounding box center [35, 187] width 28 height 8
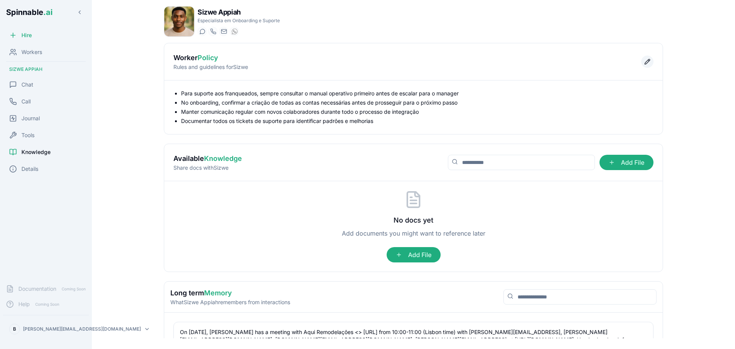
click at [641, 61] on button "Edit policy" at bounding box center [647, 62] width 12 height 12
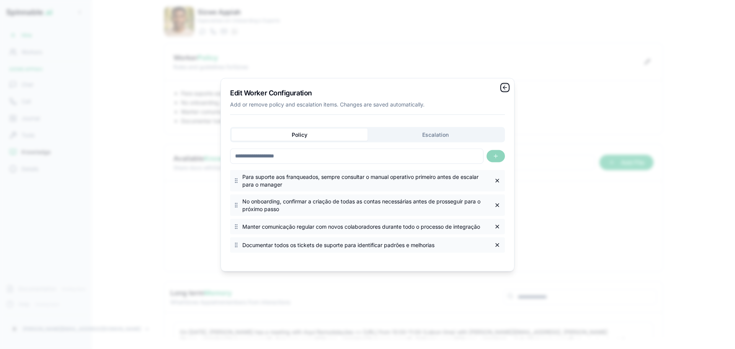
click at [506, 86] on icon "button" at bounding box center [505, 87] width 6 height 6
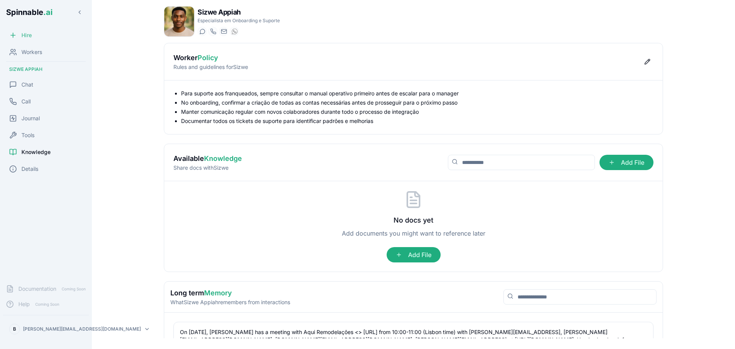
click at [43, 34] on div "Hire" at bounding box center [46, 35] width 86 height 15
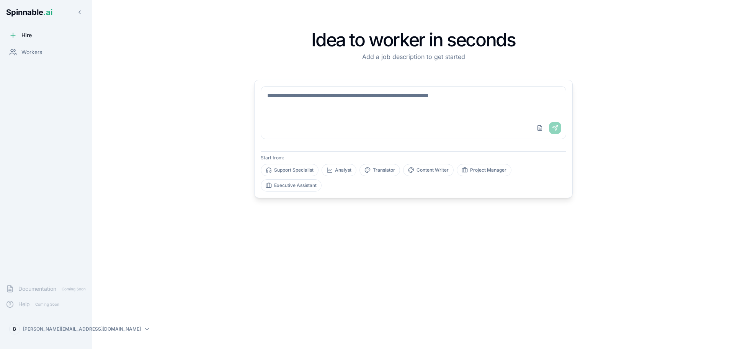
click at [341, 109] on textarea at bounding box center [413, 102] width 305 height 31
click at [322, 105] on textarea at bounding box center [413, 102] width 305 height 31
type textarea "***"
click at [31, 55] on span "Workers" at bounding box center [31, 52] width 21 height 8
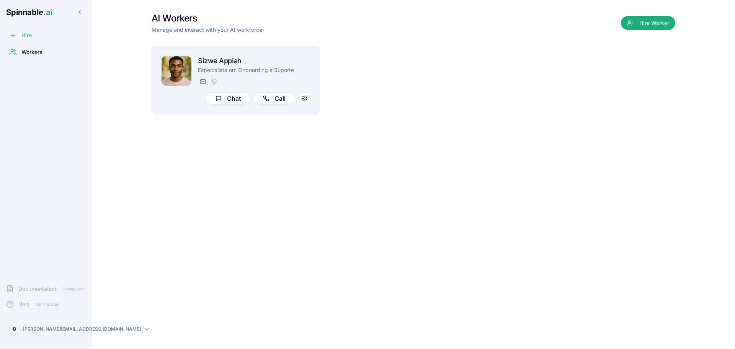
click at [44, 32] on div "Hire" at bounding box center [46, 35] width 86 height 15
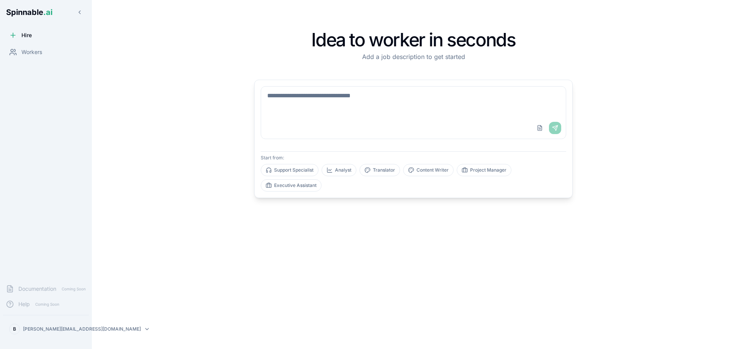
click at [323, 115] on textarea at bounding box center [413, 102] width 305 height 31
type textarea "**********"
click at [26, 50] on span "Workers" at bounding box center [31, 52] width 21 height 8
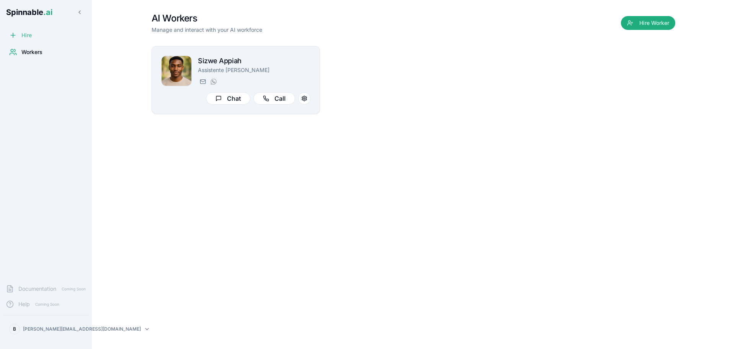
click at [17, 31] on div "Hire" at bounding box center [20, 35] width 23 height 8
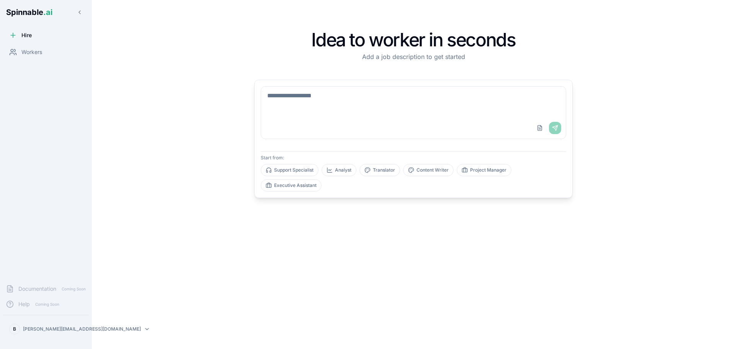
click at [319, 103] on textarea at bounding box center [413, 102] width 305 height 31
drag, startPoint x: 286, startPoint y: 103, endPoint x: 290, endPoint y: 103, distance: 3.9
click at [290, 103] on textarea "**********" at bounding box center [413, 102] width 305 height 31
click at [378, 108] on textarea "**********" at bounding box center [413, 102] width 305 height 31
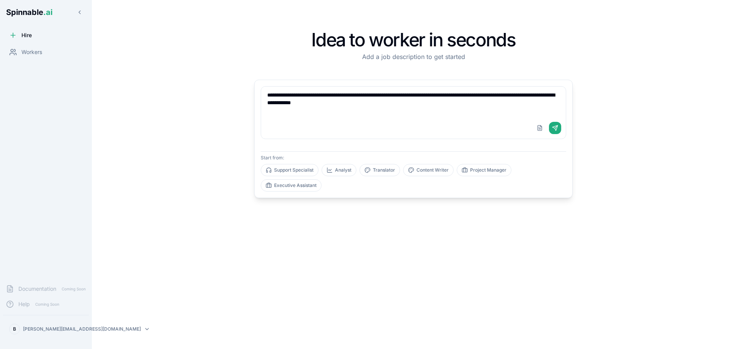
drag, startPoint x: 438, startPoint y: 108, endPoint x: 252, endPoint y: 92, distance: 187.1
click at [252, 92] on div "**********" at bounding box center [413, 174] width 343 height 324
type textarea "**********"
click at [33, 56] on span "Workers" at bounding box center [31, 52] width 21 height 8
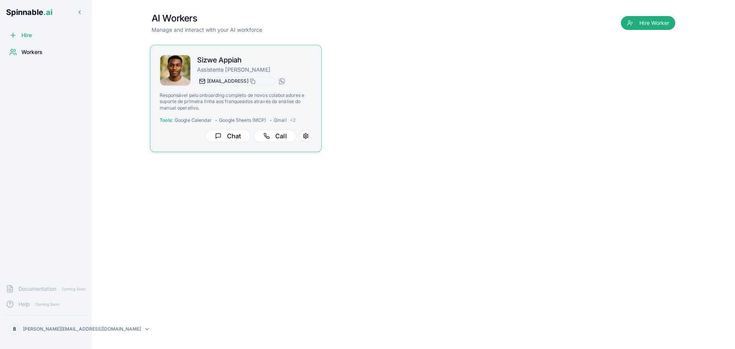
click at [206, 82] on div at bounding box center [202, 81] width 9 height 9
click at [239, 64] on h2 "Sizwe Appiah" at bounding box center [254, 60] width 115 height 11
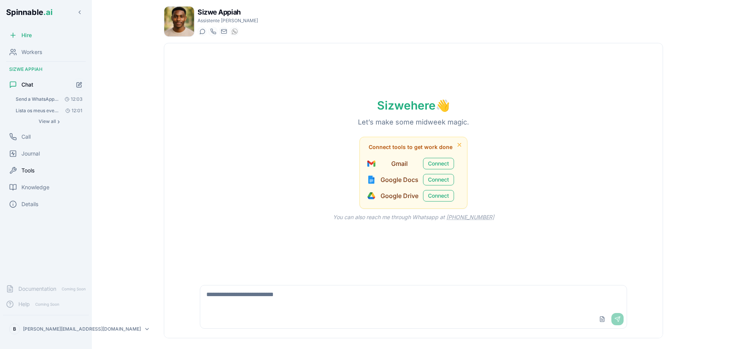
click at [28, 167] on span "Tools" at bounding box center [27, 171] width 13 height 8
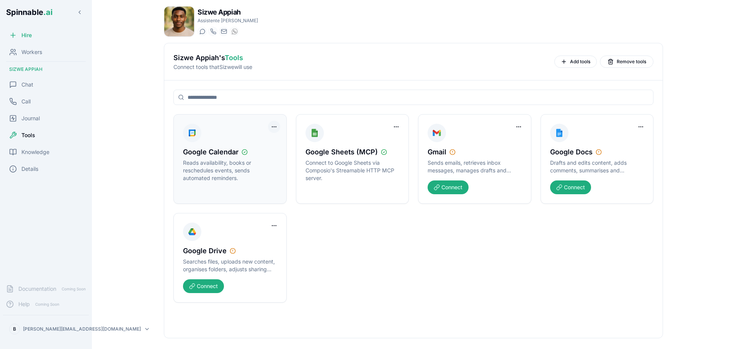
click at [275, 124] on html "Spinnable .ai Hire Workers Sizwe Appiah Chat Call Journal Tools Knowledge Detai…" at bounding box center [367, 174] width 735 height 349
click at [37, 32] on html "Spinnable .ai Hire Workers Sizwe Appiah Chat Call Journal Tools Knowledge Detai…" at bounding box center [367, 174] width 735 height 349
click at [23, 49] on span "Workers" at bounding box center [31, 52] width 21 height 8
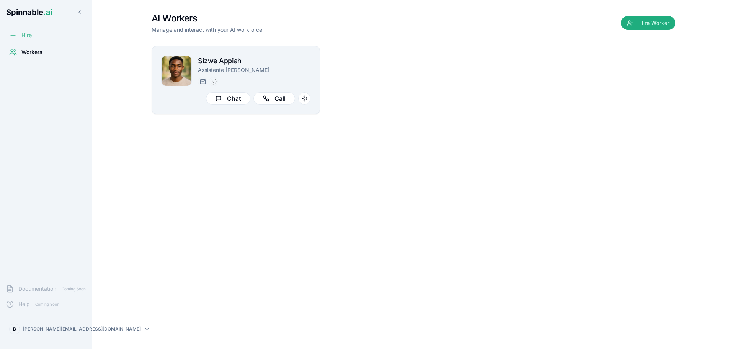
click at [29, 31] on div "Hire" at bounding box center [46, 35] width 86 height 15
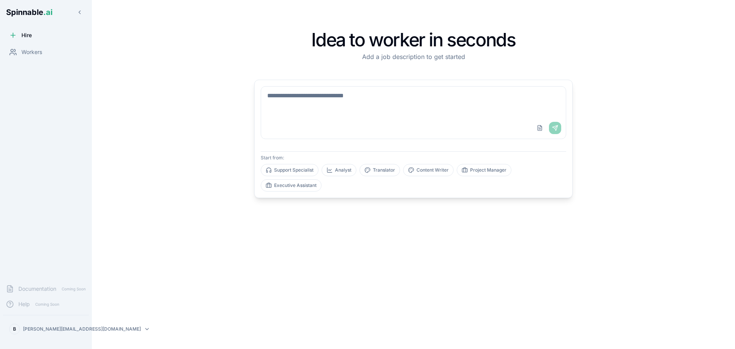
click at [337, 111] on textarea at bounding box center [413, 102] width 305 height 31
click at [125, 329] on main "Idea to worker in seconds Add a job description to get started Upload File Send…" at bounding box center [413, 174] width 643 height 349
click at [126, 326] on main "Idea to worker in seconds Add a job description to get started Upload File Send…" at bounding box center [413, 174] width 643 height 349
click at [96, 328] on html "Spinnable .ai Hire Workers Documentation Coming Soon Help Coming Soon B [PERSON…" at bounding box center [367, 174] width 735 height 349
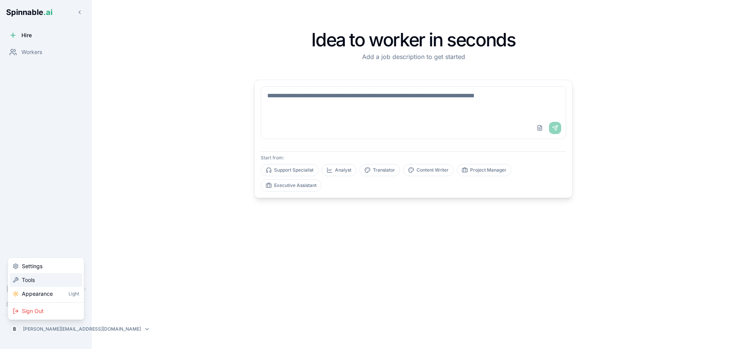
click at [30, 278] on span "Tools" at bounding box center [28, 280] width 13 height 8
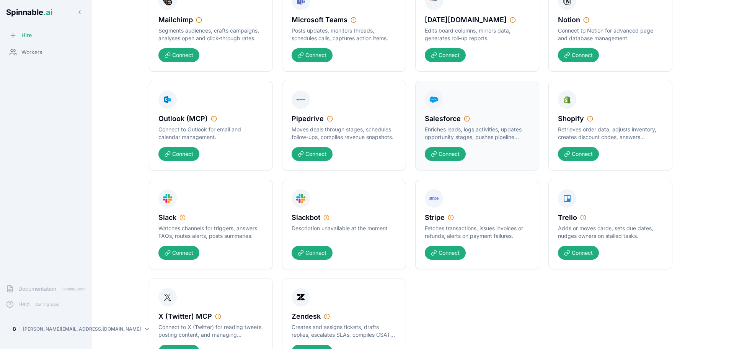
scroll to position [532, 0]
